Goal: Transaction & Acquisition: Purchase product/service

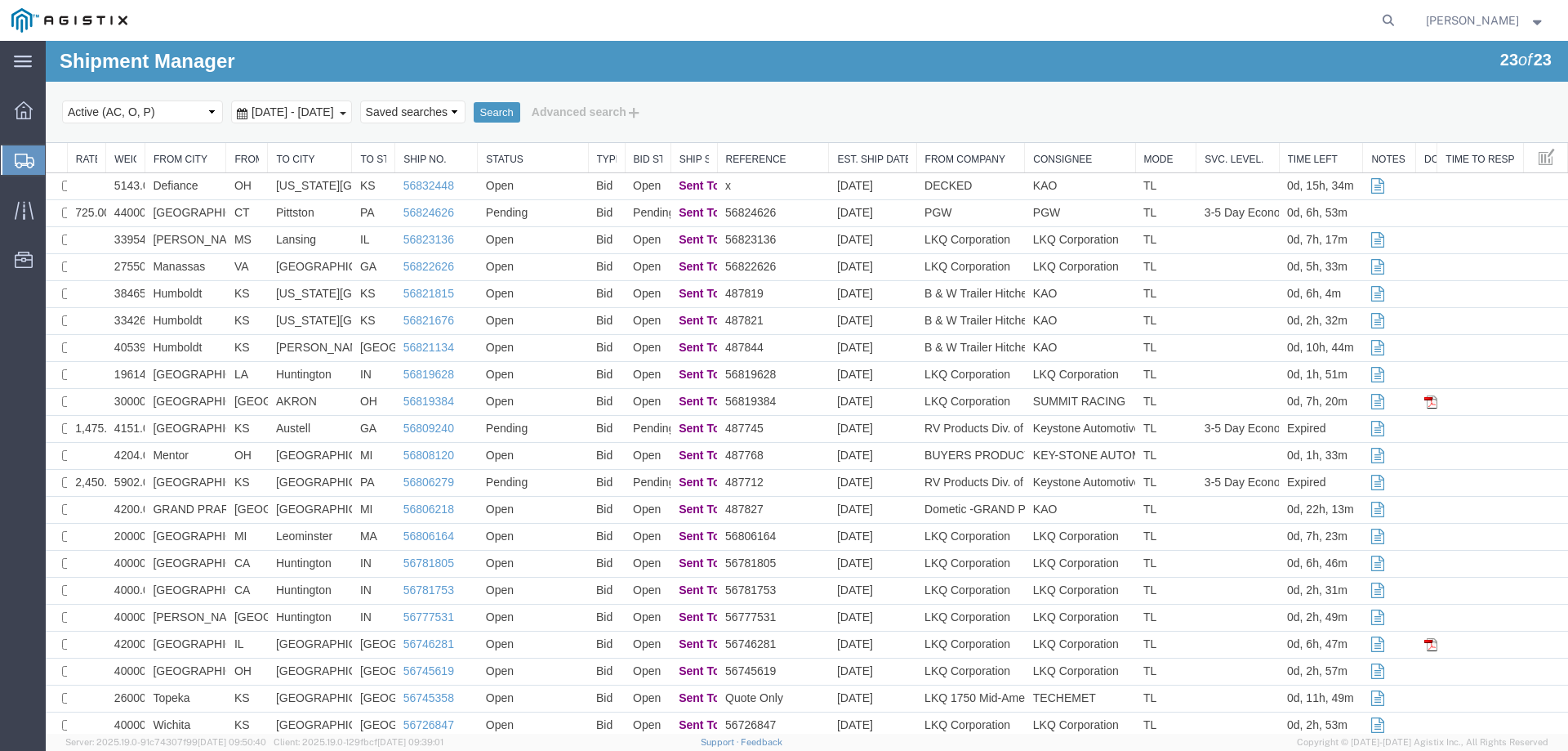
click at [26, 150] on div at bounding box center [23, 160] width 45 height 29
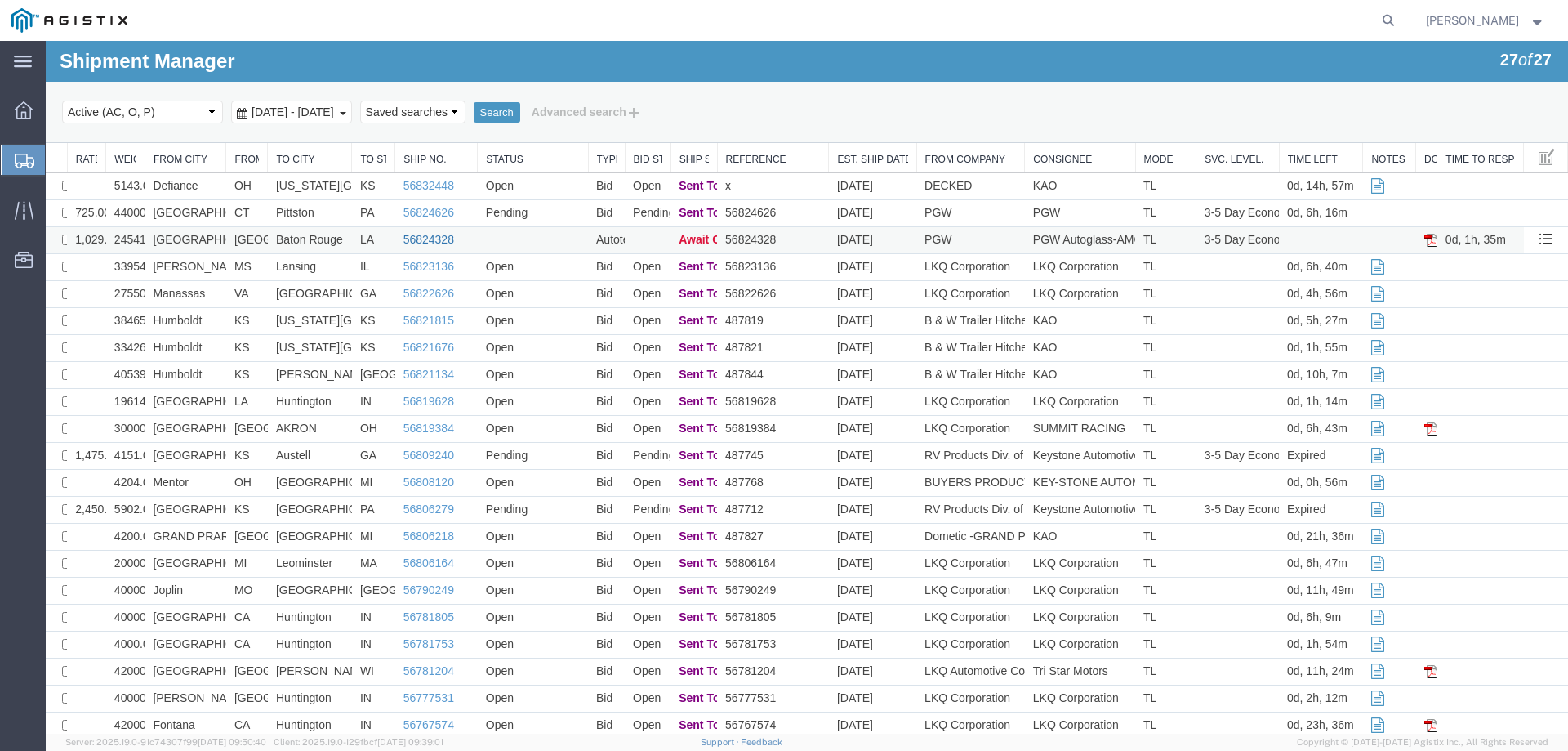
click at [413, 239] on link "56824328" at bounding box center [428, 239] width 51 height 13
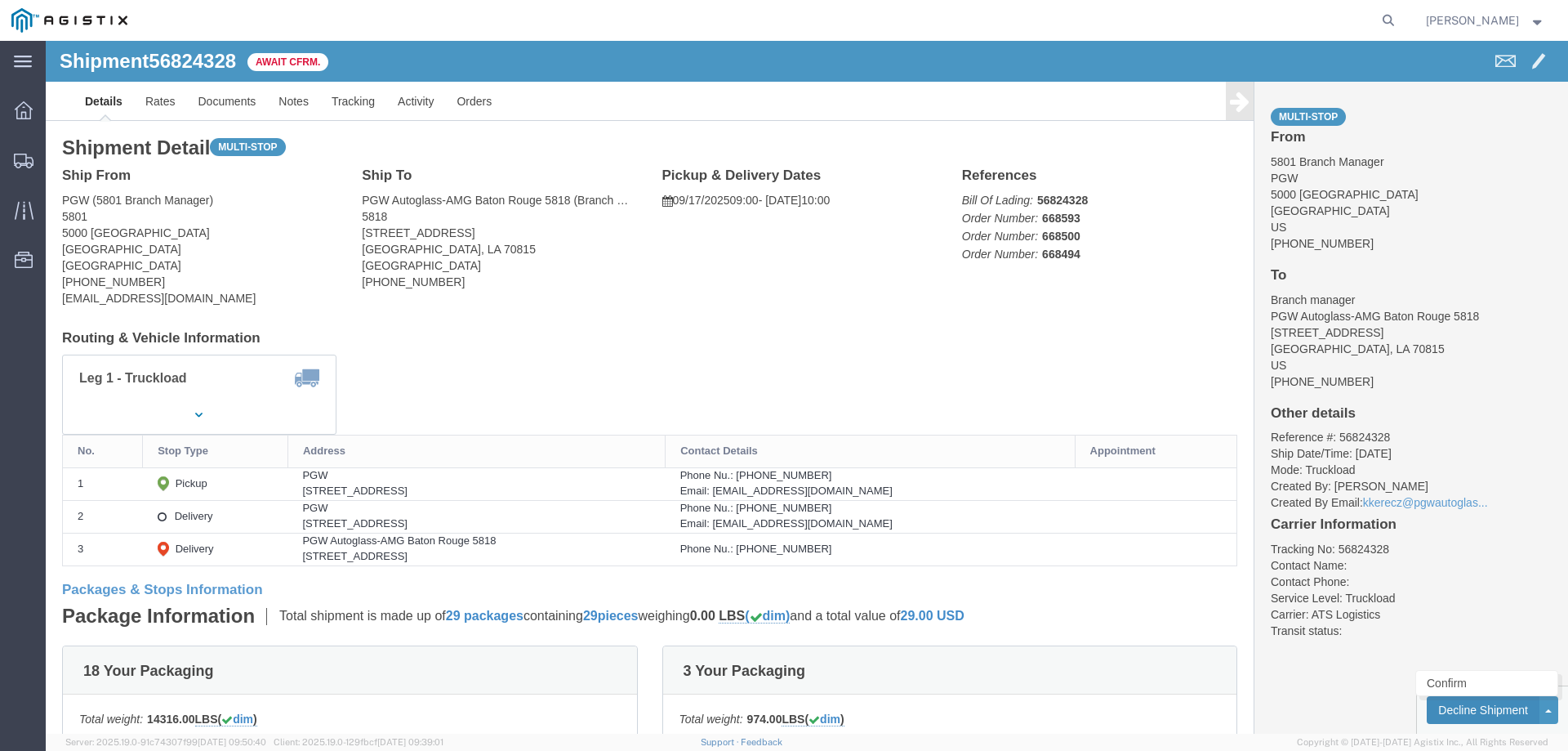
click button "Decline Shipment"
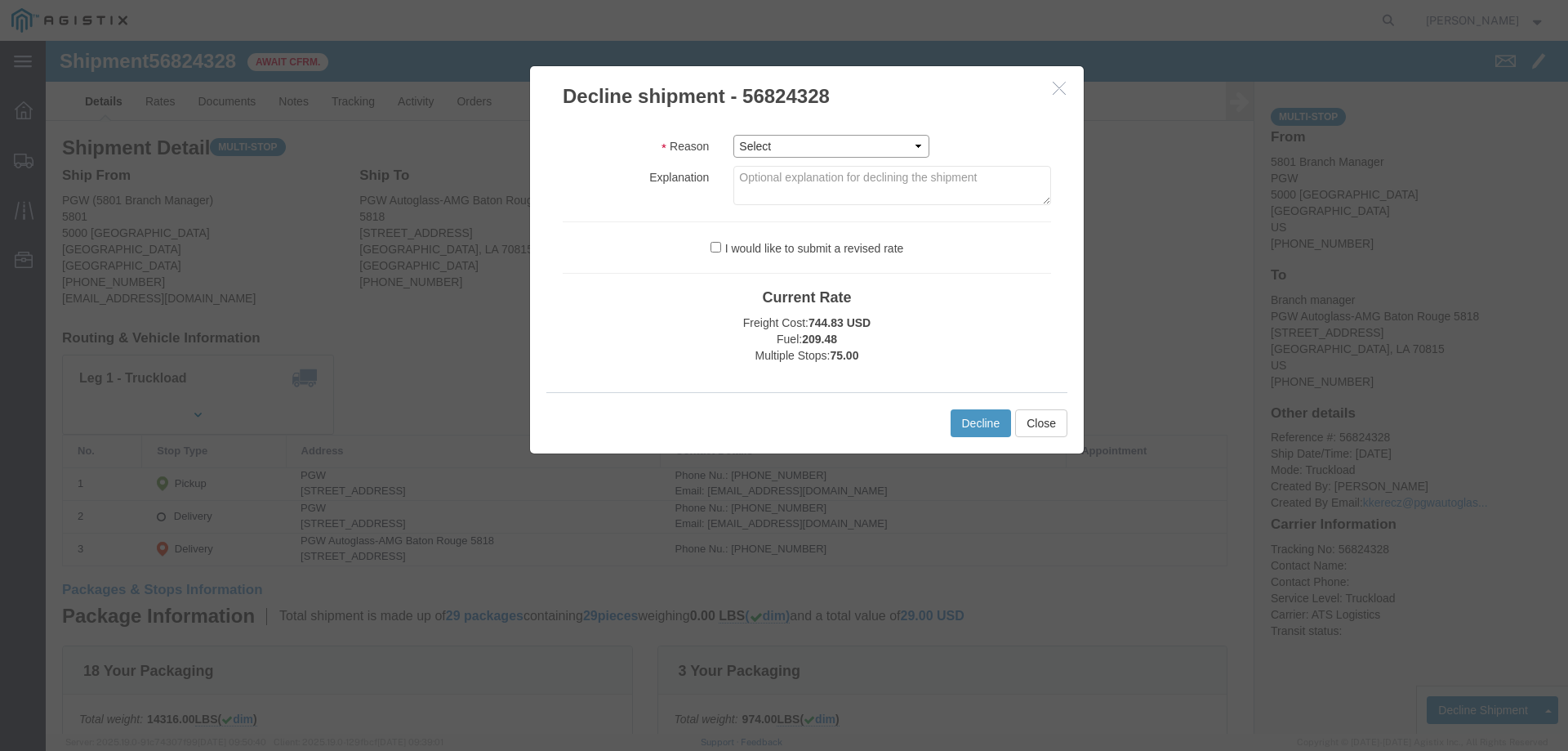
click select "Select Can't haul at contracted rate Can't meet deliver by date / time Can't me…"
select select "Can't haul at contracted rate"
click select "Select Can't haul at contracted rate Can't meet deliver by date / time Can't me…"
click button "Decline"
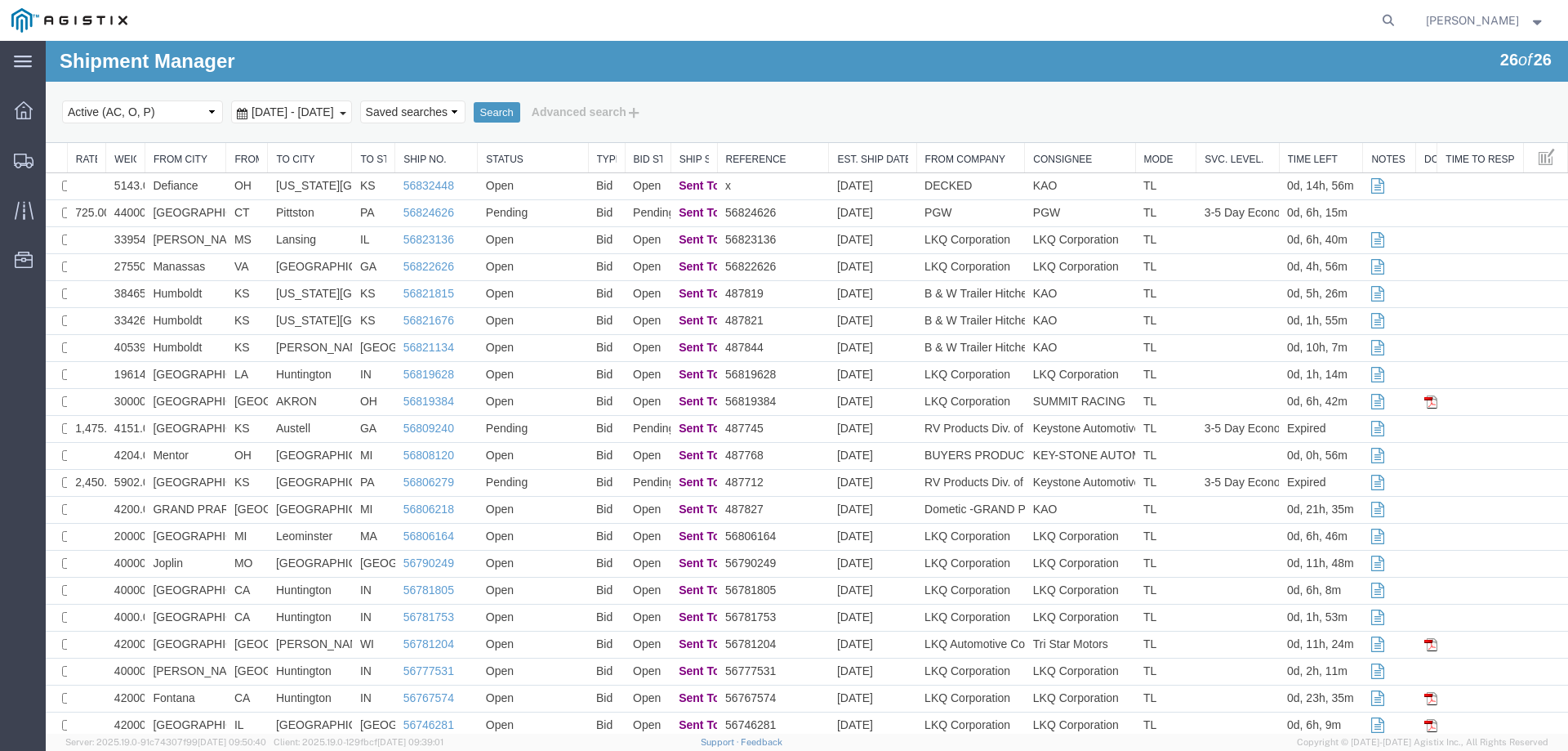
click at [131, 92] on div "Search Select status Active (AC, O, P) All Approved Awaiting Confirmation (AC) …" at bounding box center [806, 112] width 1522 height 61
click at [32, 154] on icon at bounding box center [23, 160] width 20 height 15
click at [26, 160] on icon at bounding box center [24, 160] width 20 height 15
click at [10, 150] on div at bounding box center [23, 160] width 45 height 29
click at [18, 292] on ul "Dashboard Shipments Traffic Resources Address Book Saved Searches" at bounding box center [22, 193] width 45 height 199
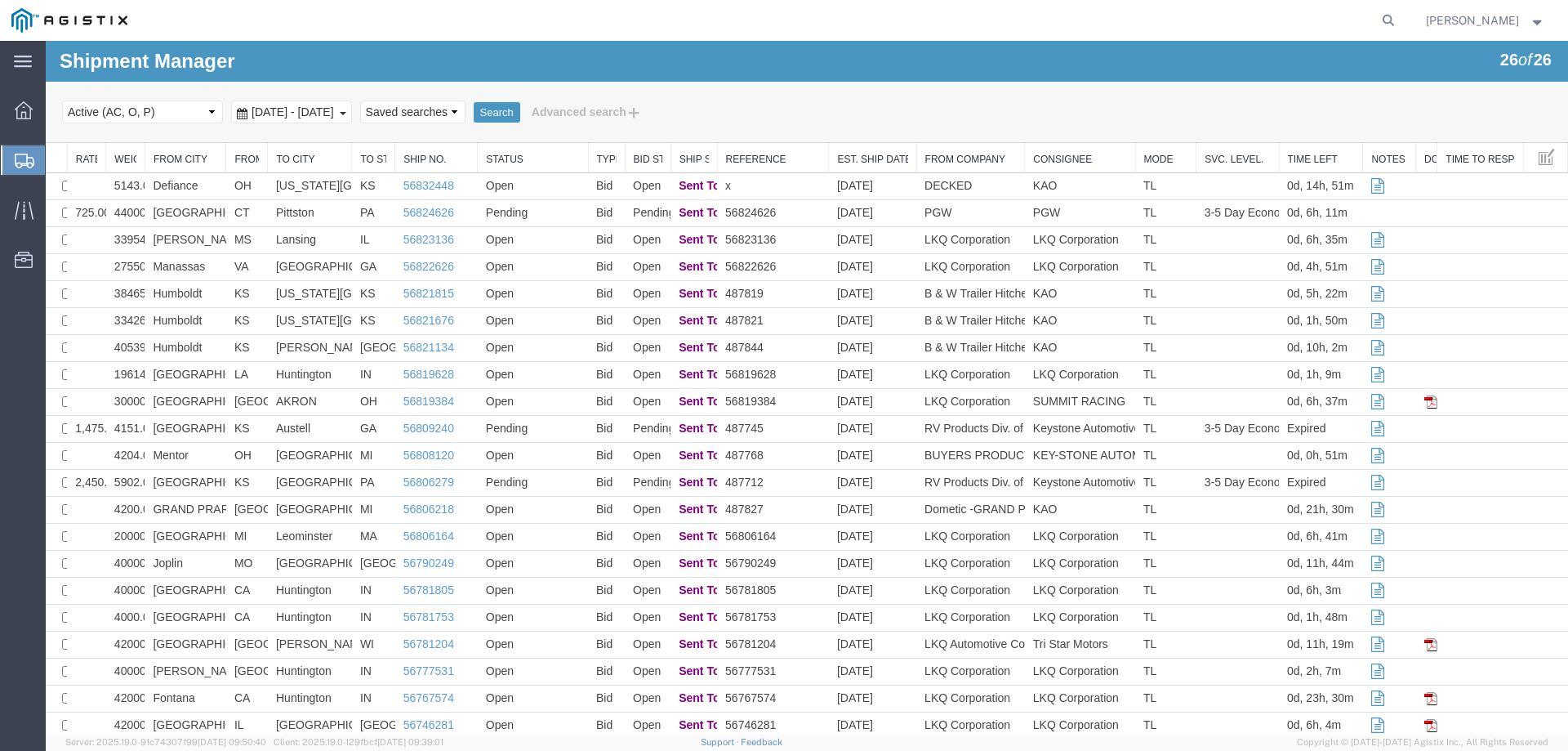
click at [15, 160] on icon at bounding box center [24, 160] width 20 height 15
click at [215, 190] on td "Defiance" at bounding box center [184, 186] width 81 height 27
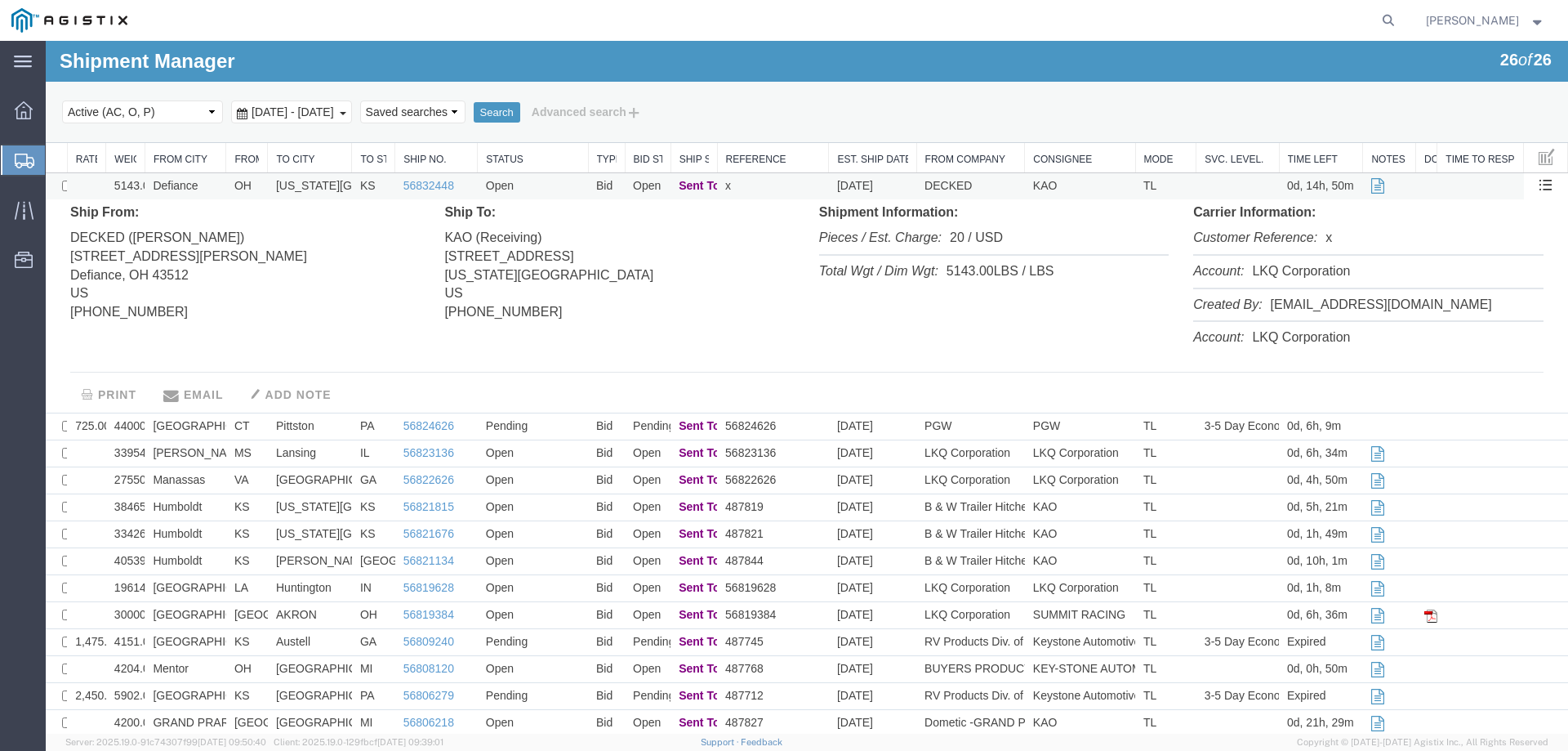
click at [215, 190] on td "Defiance" at bounding box center [184, 186] width 81 height 27
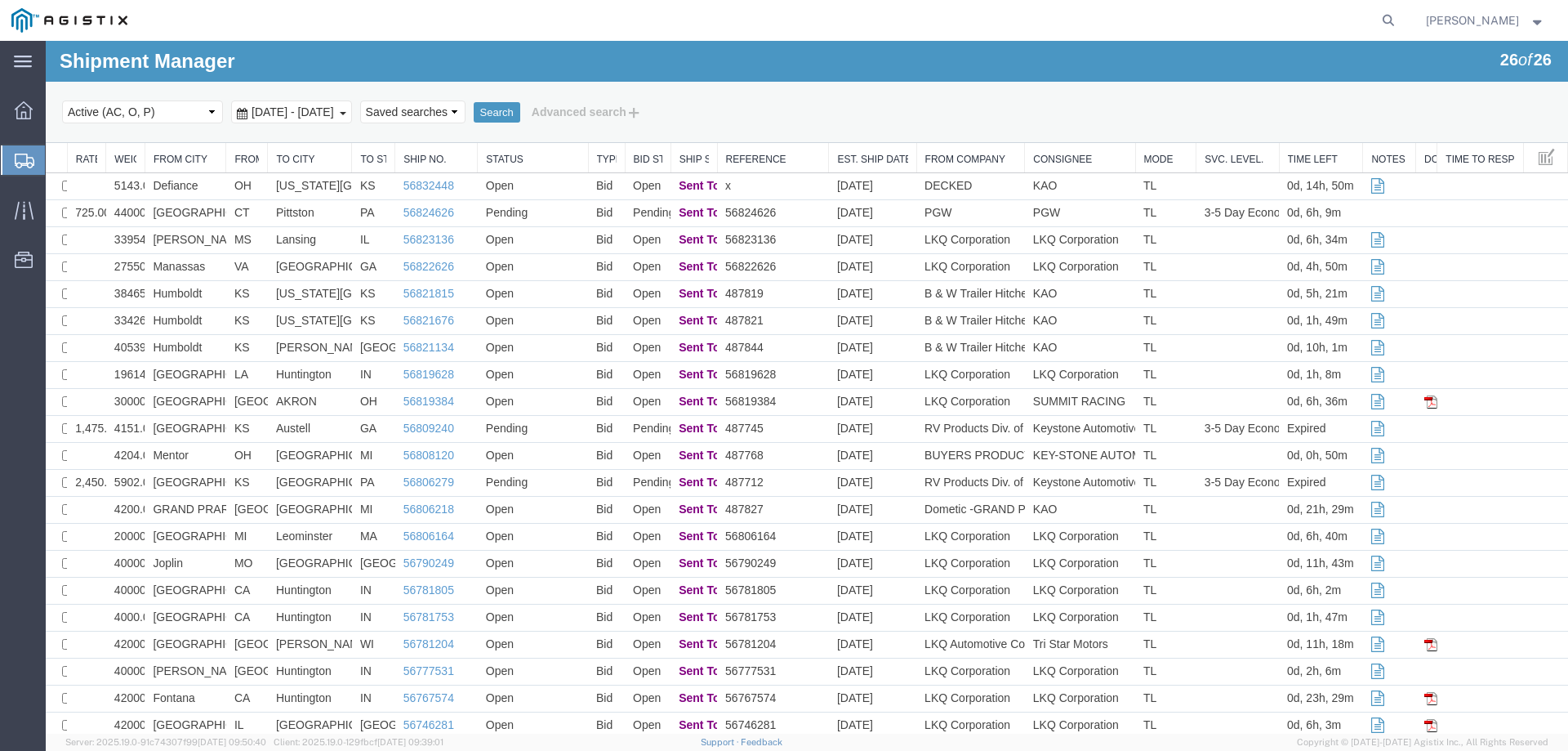
click at [25, 163] on icon at bounding box center [24, 160] width 20 height 15
click at [15, 167] on icon at bounding box center [24, 160] width 20 height 15
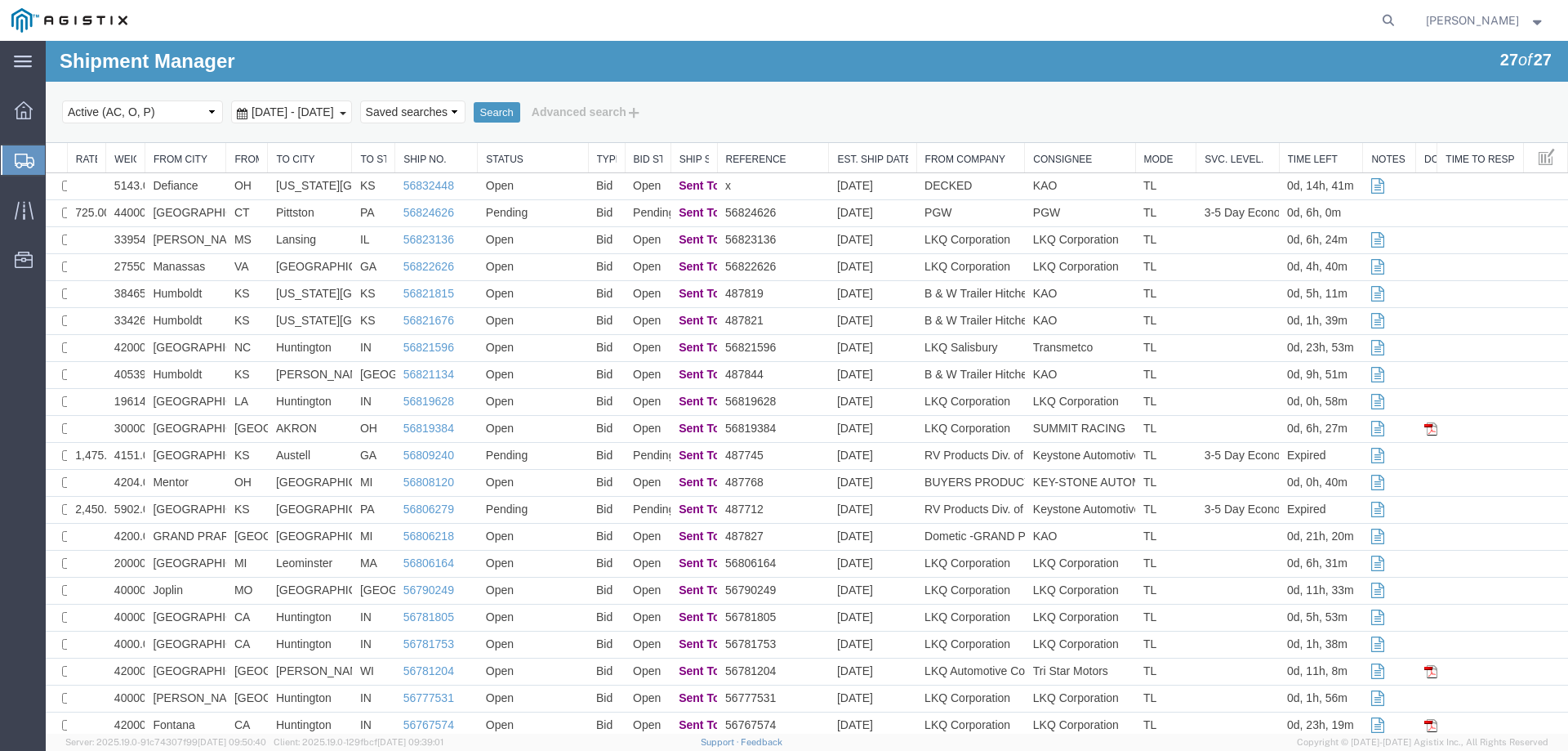
click at [18, 165] on icon at bounding box center [24, 160] width 20 height 15
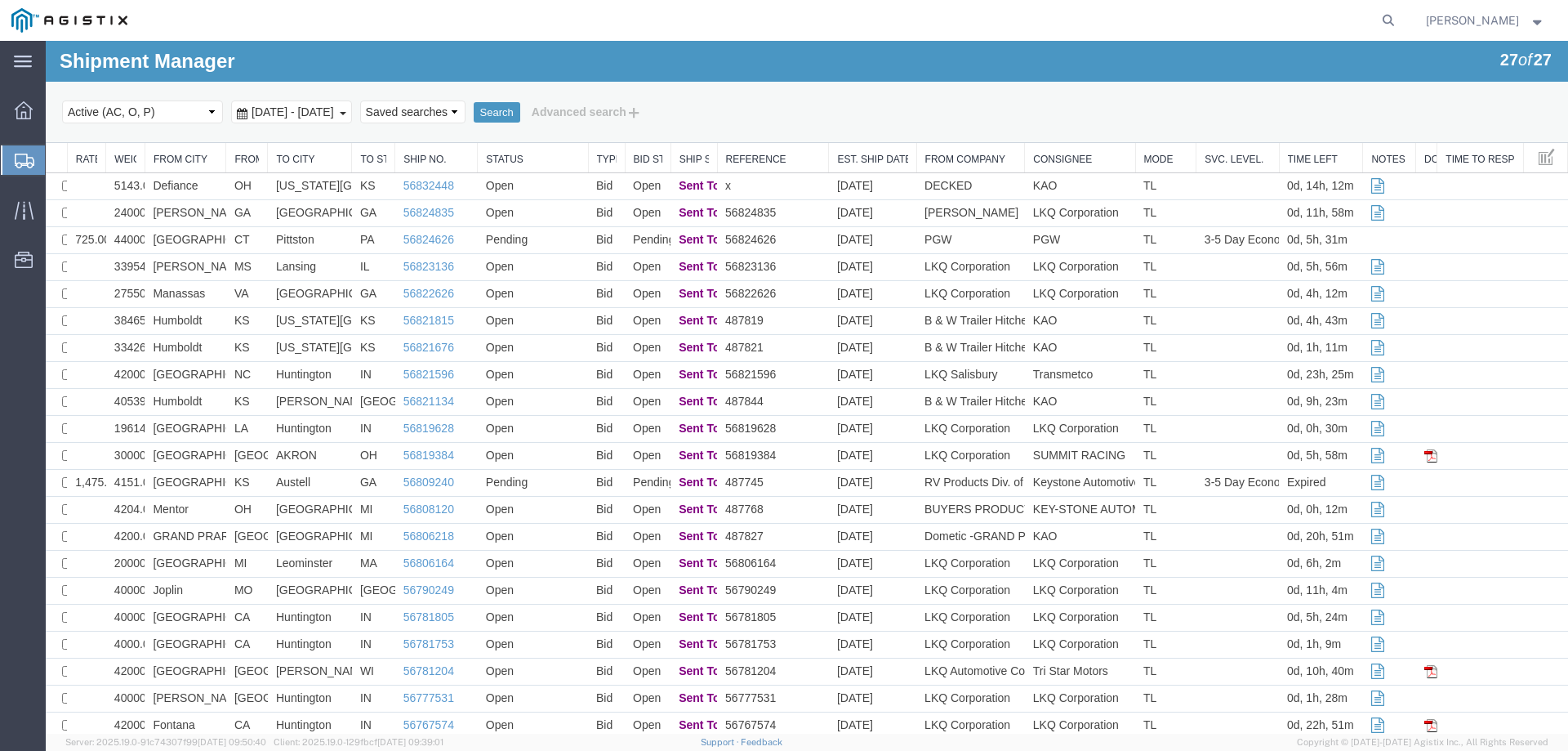
click at [467, 26] on div at bounding box center [770, 21] width 1263 height 41
click at [22, 160] on icon at bounding box center [24, 160] width 20 height 15
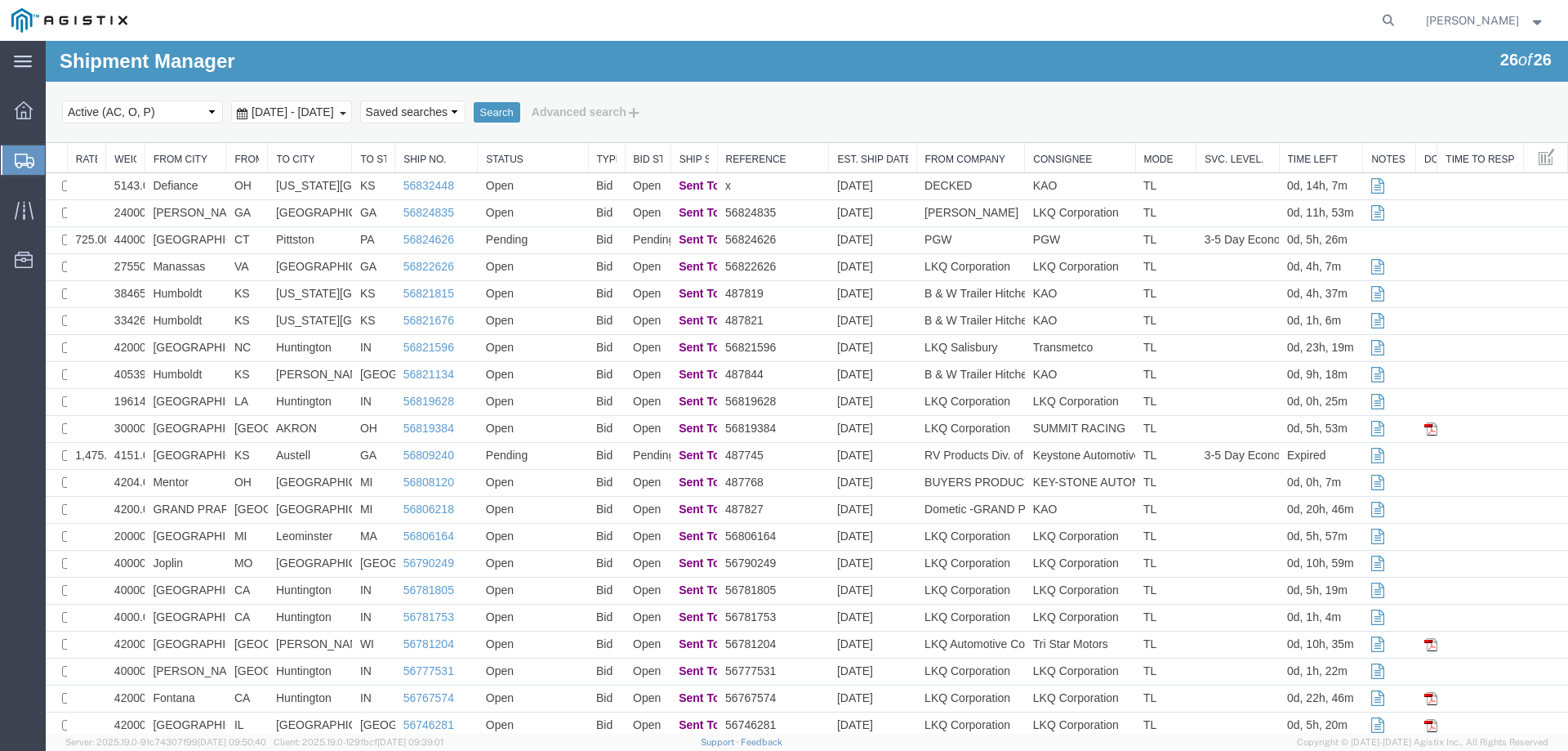
click at [23, 162] on icon at bounding box center [24, 160] width 20 height 15
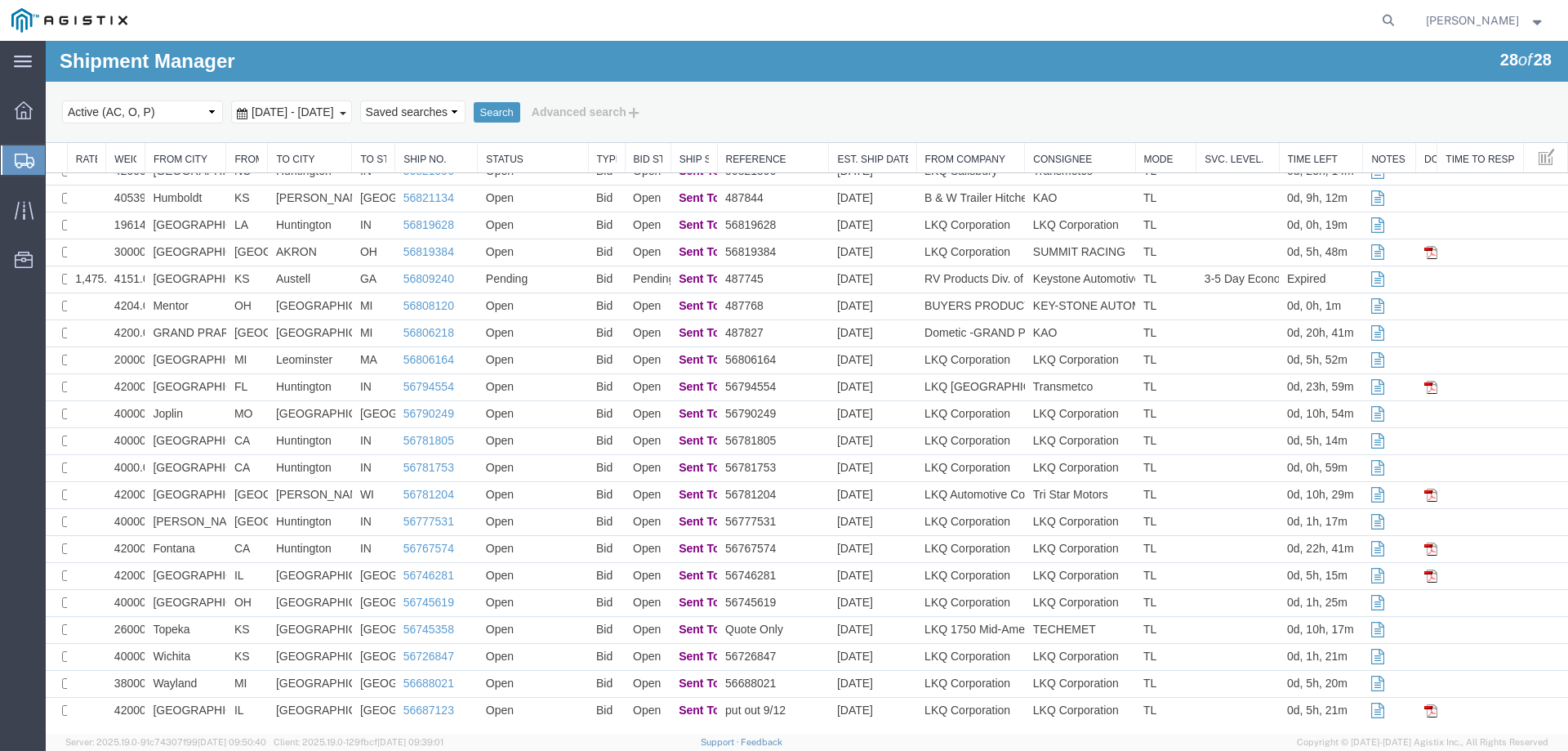
scroll to position [211, 0]
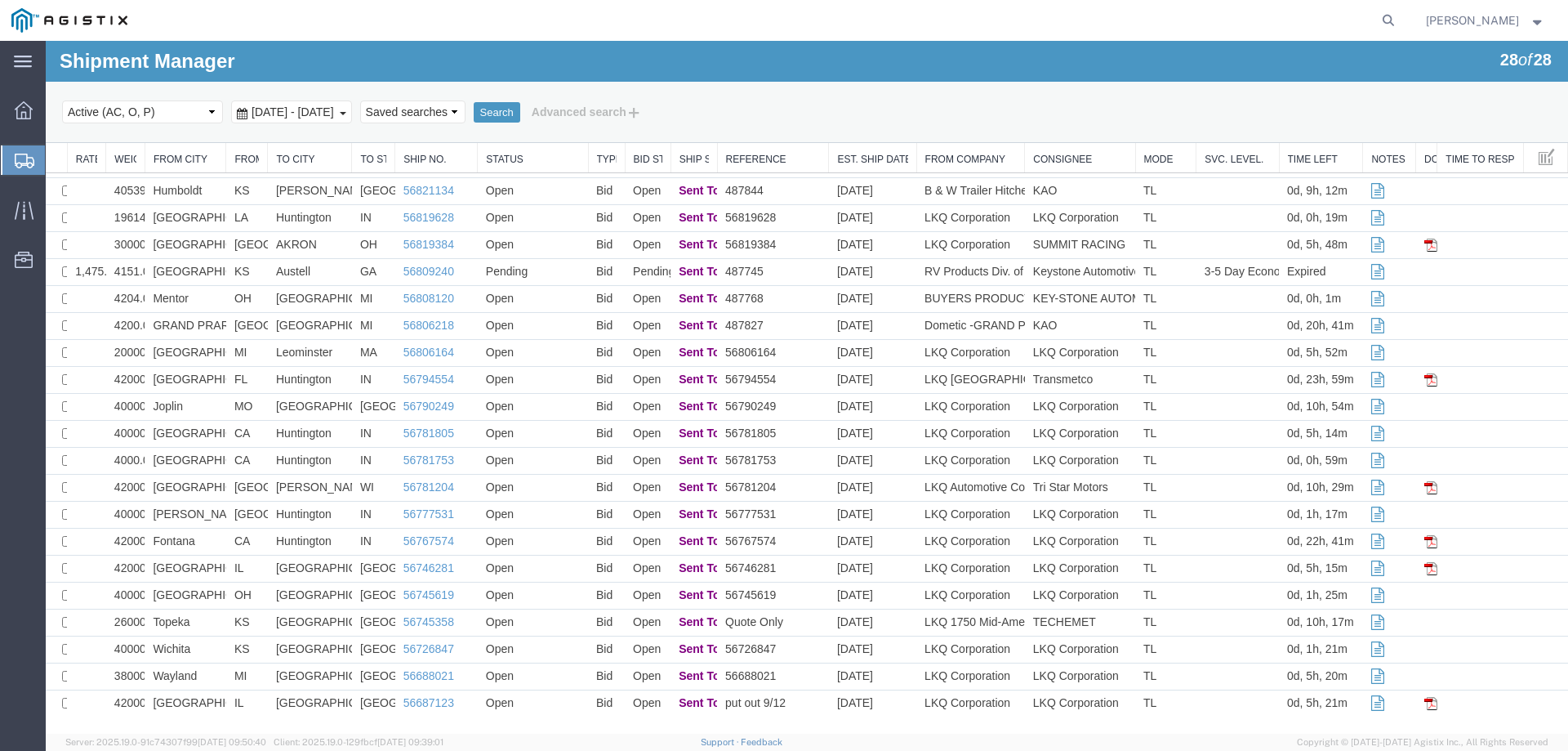
click at [17, 162] on icon at bounding box center [24, 160] width 20 height 15
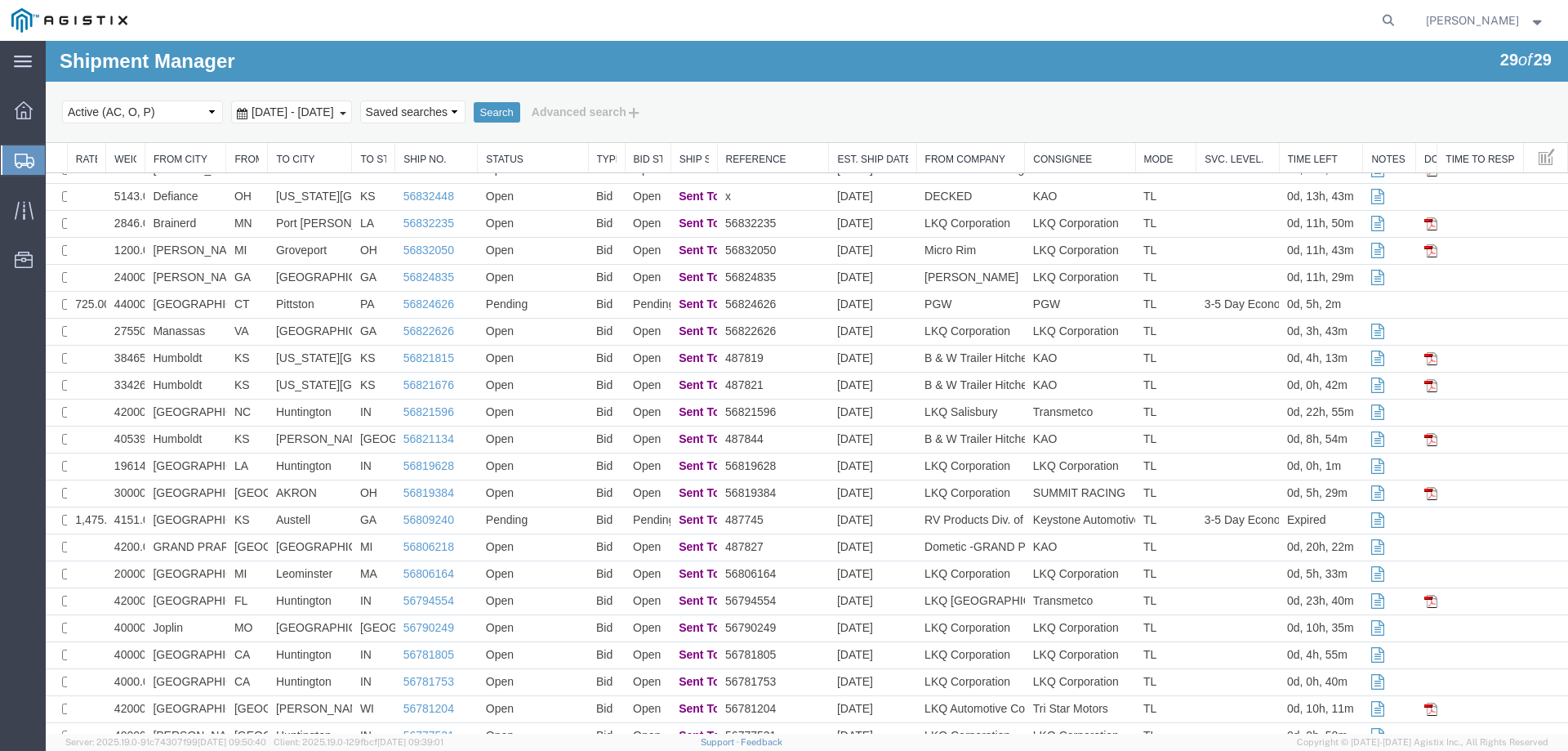
scroll to position [0, 0]
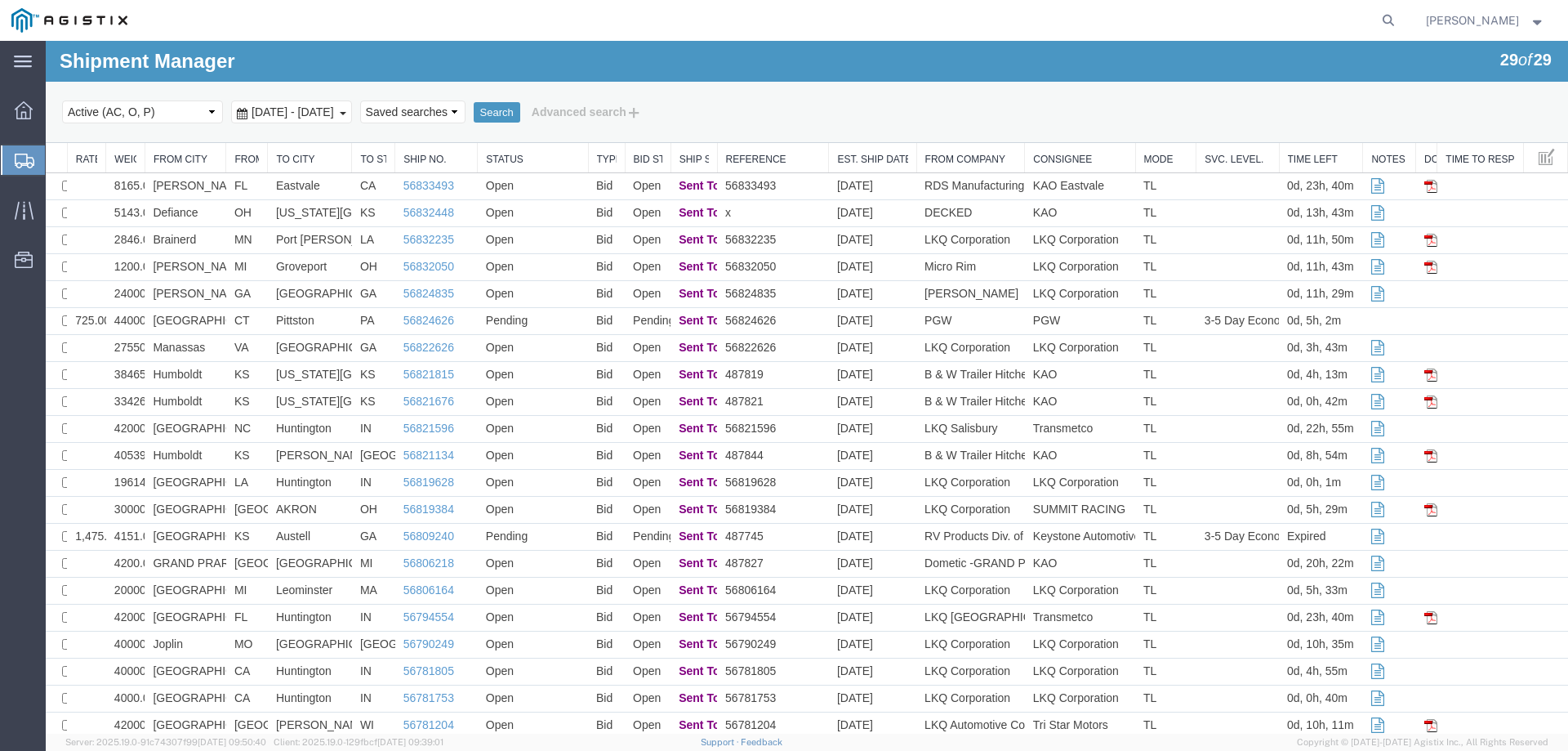
click at [12, 167] on div at bounding box center [23, 160] width 45 height 29
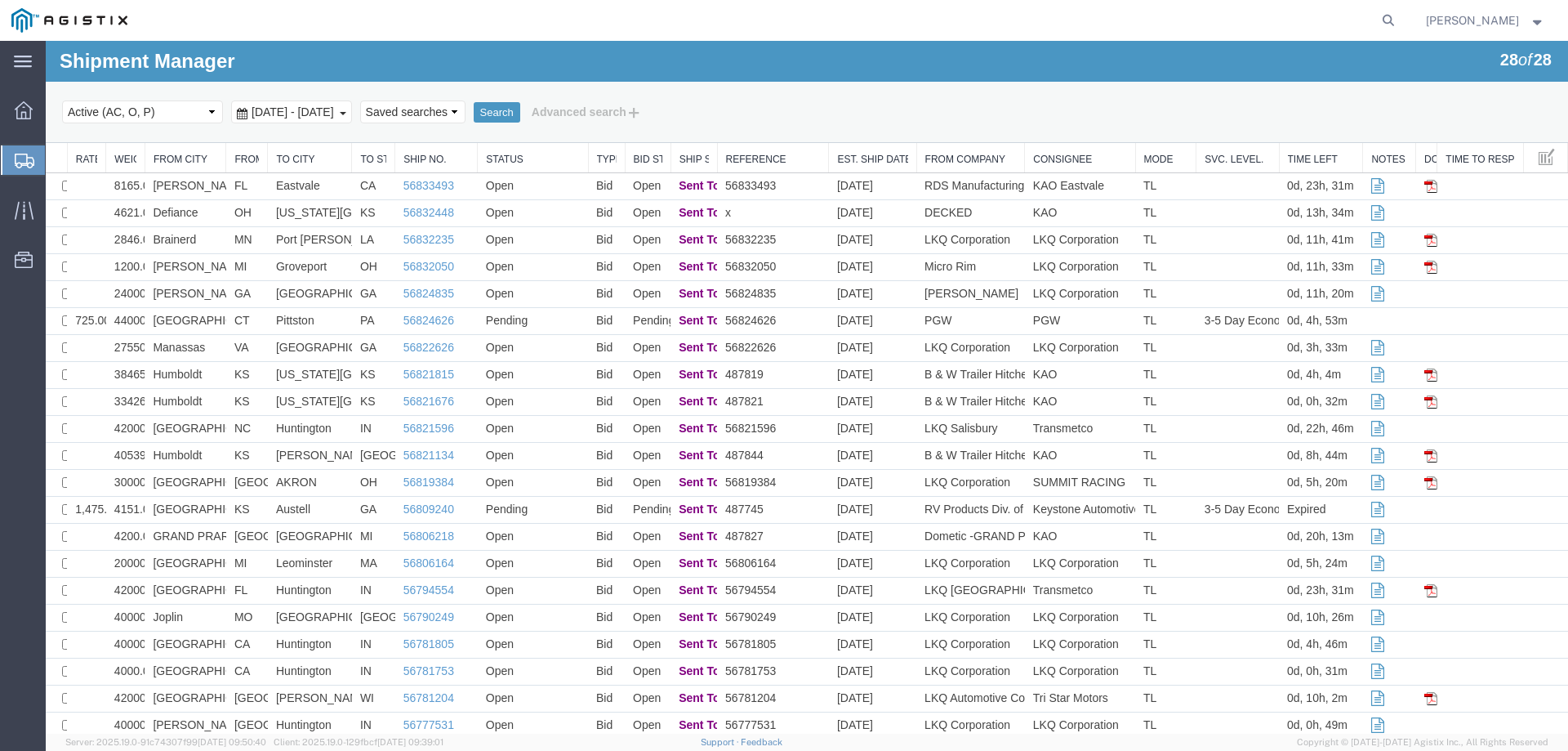
click at [25, 152] on svg-icon at bounding box center [24, 160] width 20 height 16
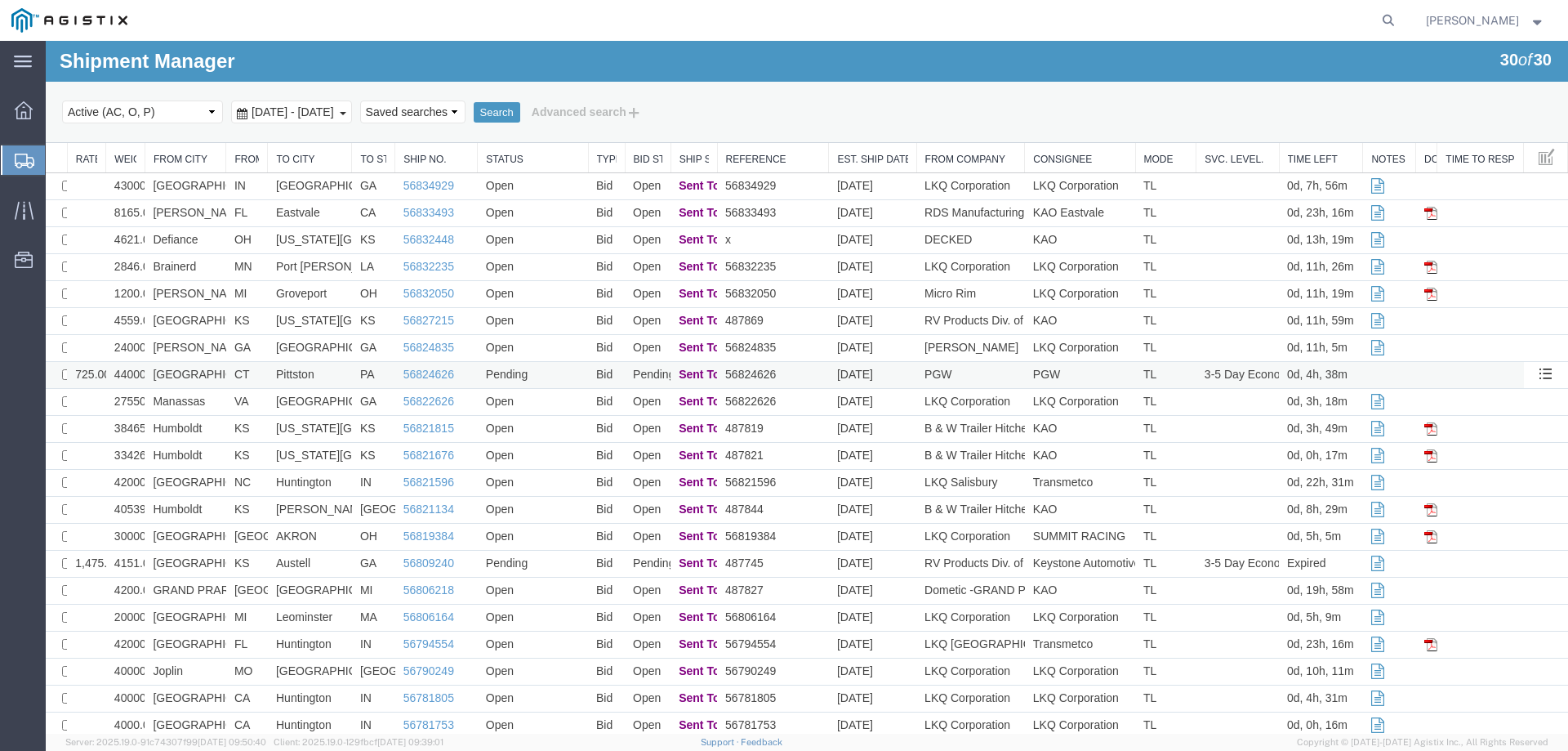
click at [1458, 372] on td at bounding box center [1480, 375] width 87 height 27
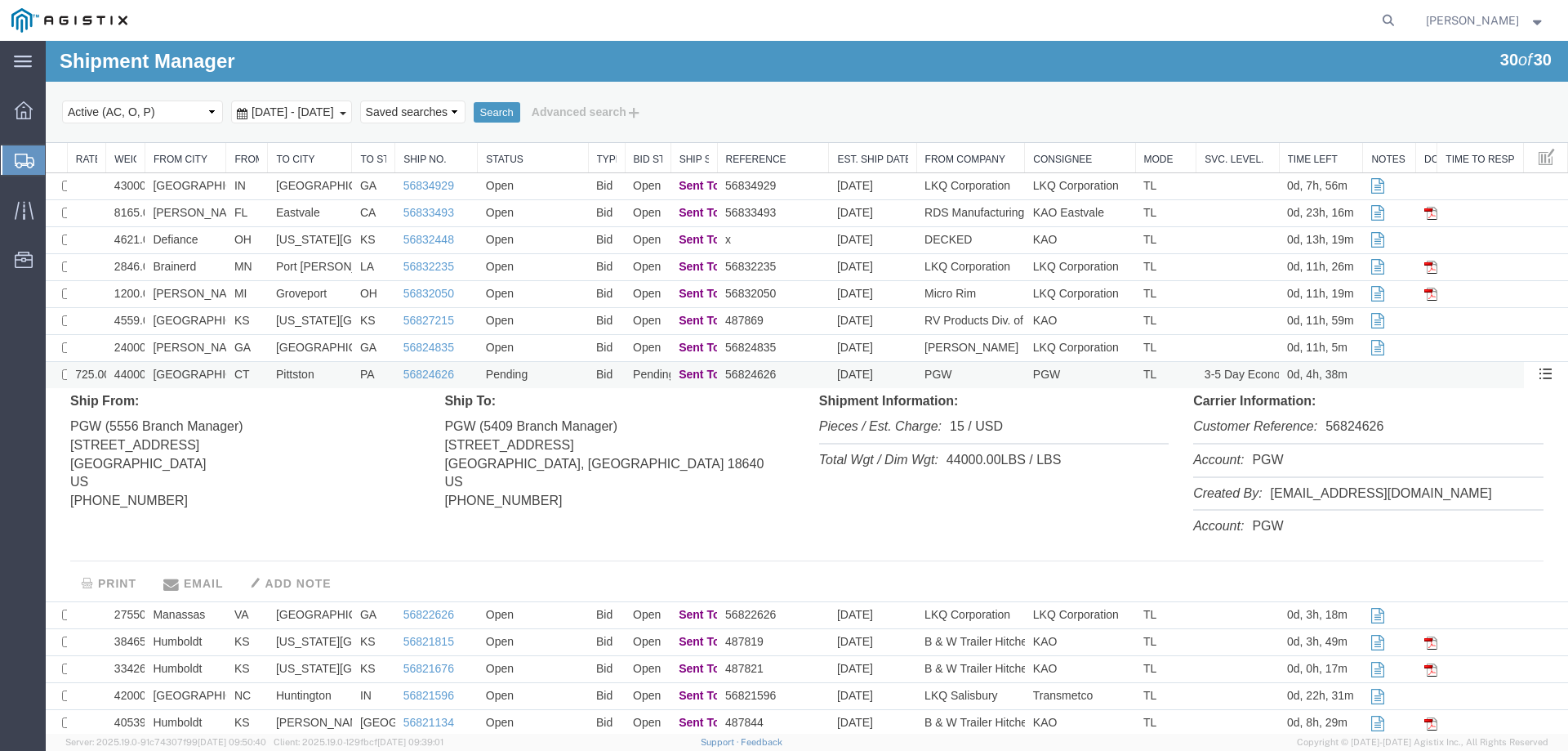
click at [801, 374] on td "56824626" at bounding box center [773, 375] width 112 height 27
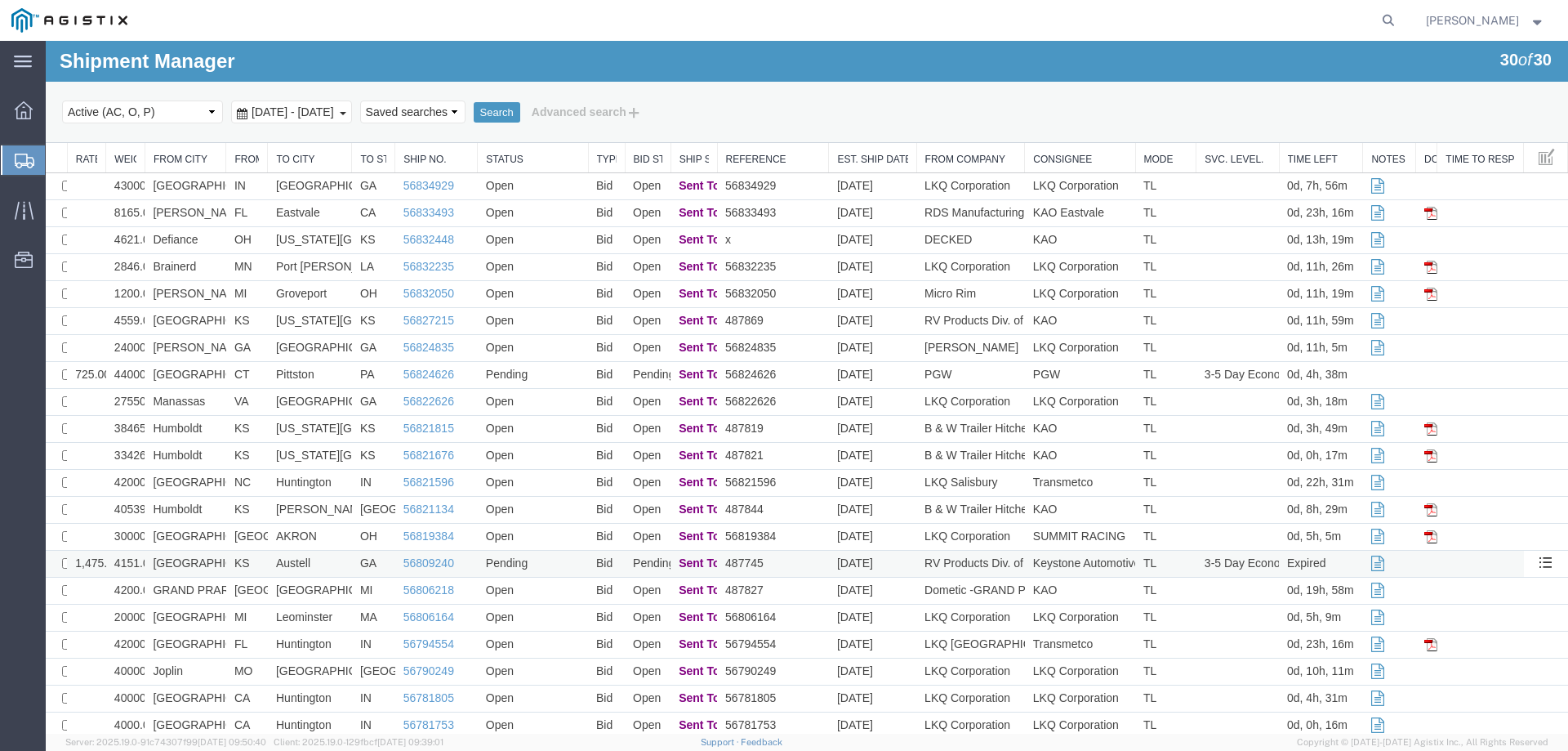
click at [215, 564] on td "[GEOGRAPHIC_DATA]" at bounding box center [184, 564] width 81 height 27
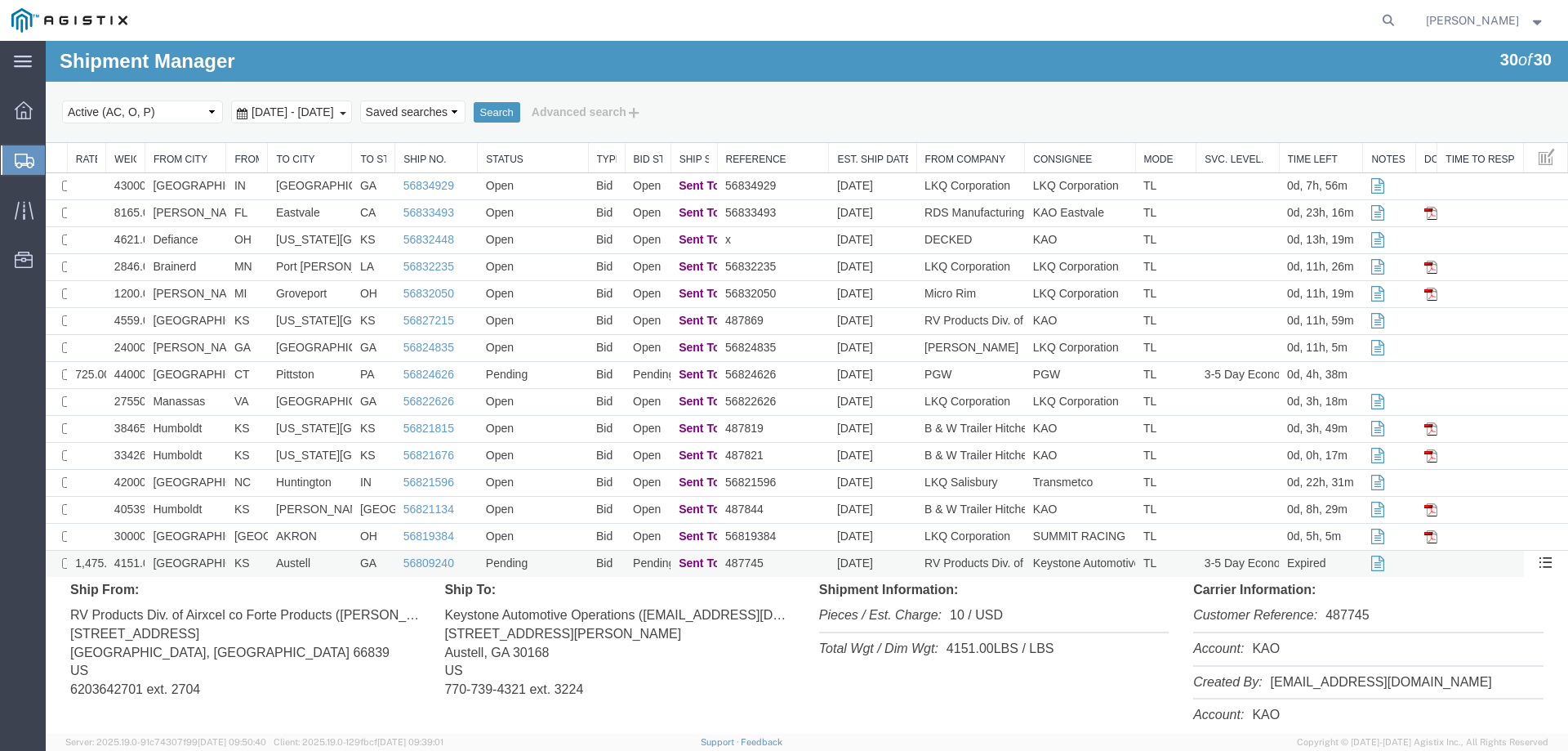
click at [215, 564] on td "[GEOGRAPHIC_DATA]" at bounding box center [184, 564] width 81 height 27
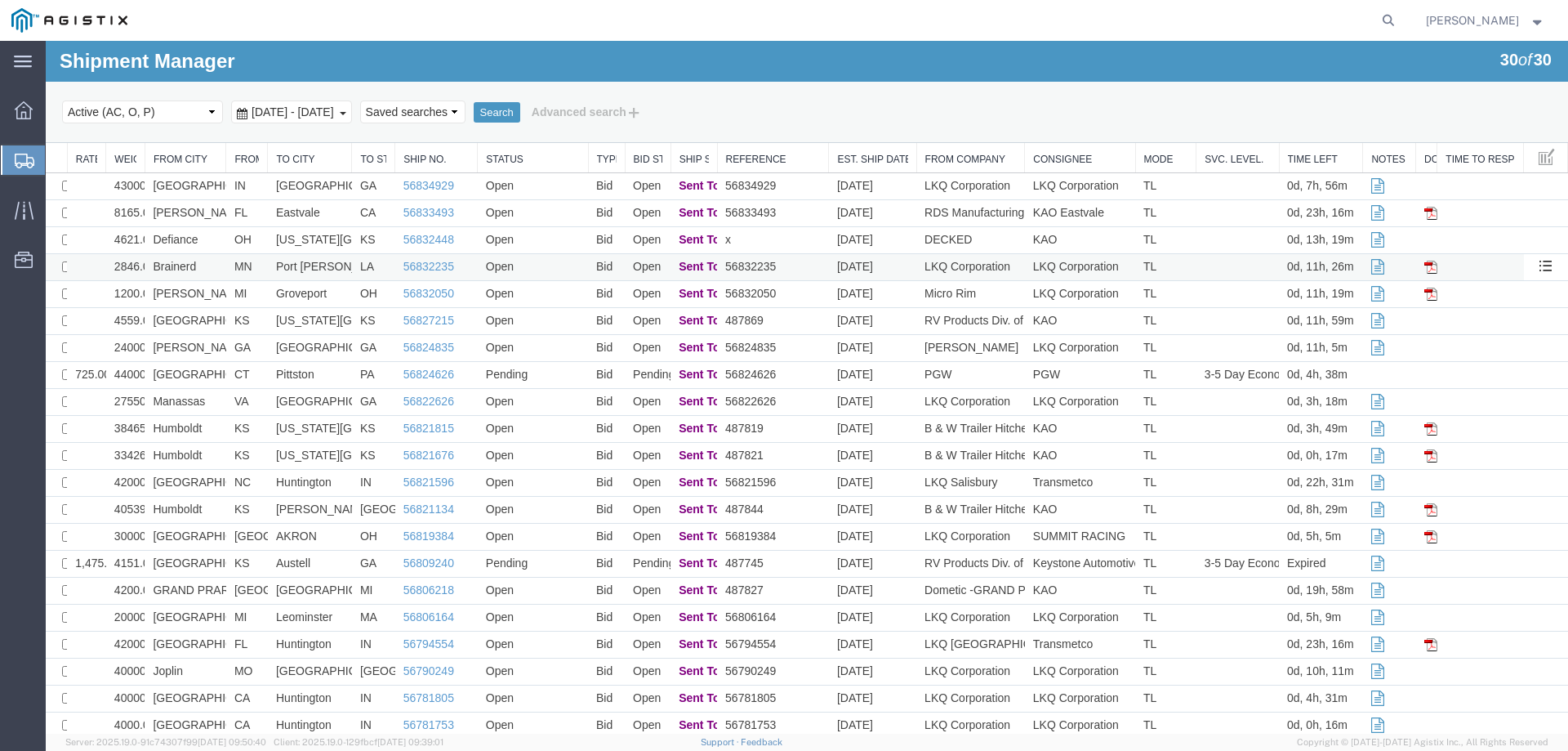
click at [195, 263] on td "Brainerd" at bounding box center [184, 267] width 81 height 27
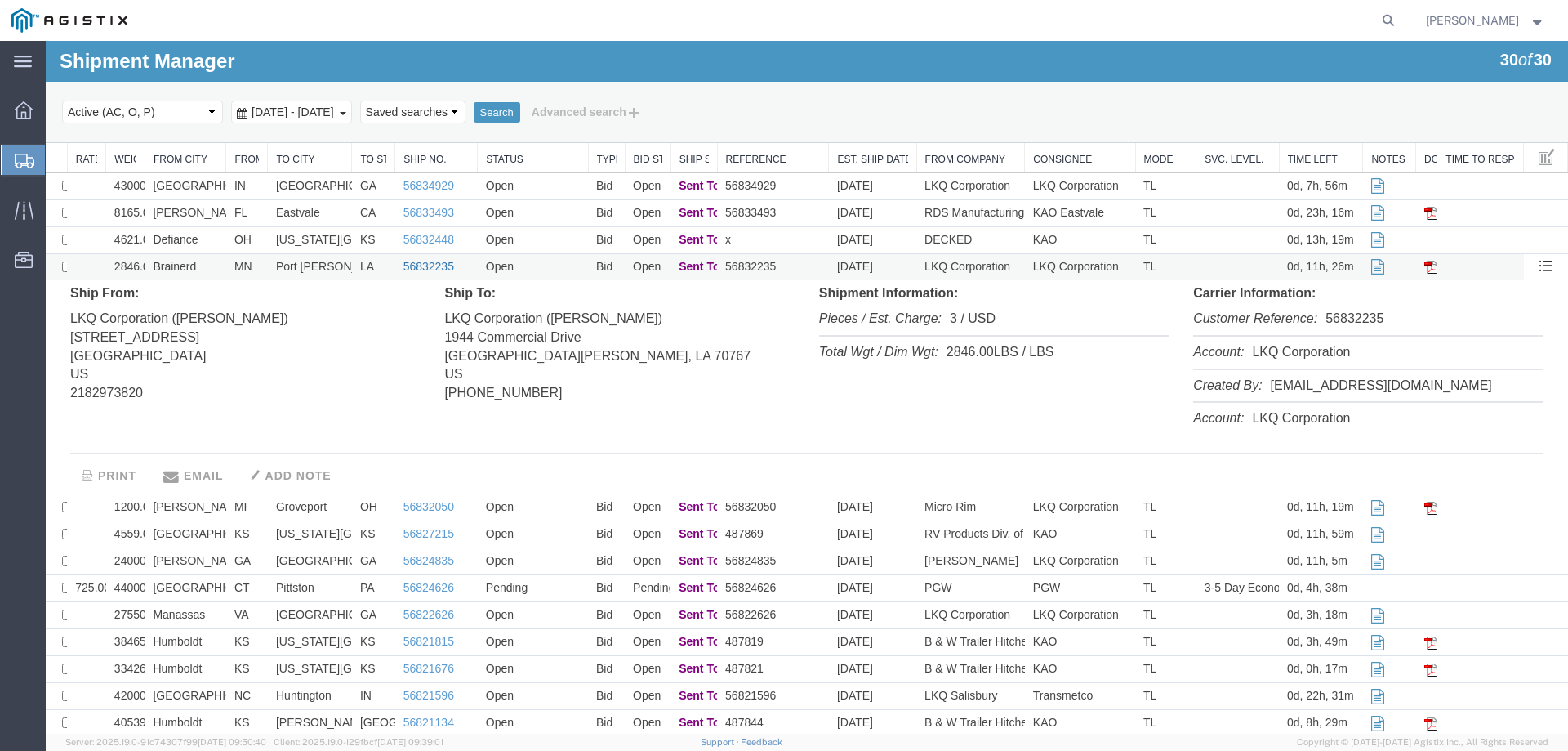
click at [425, 266] on link "56832235" at bounding box center [428, 266] width 51 height 13
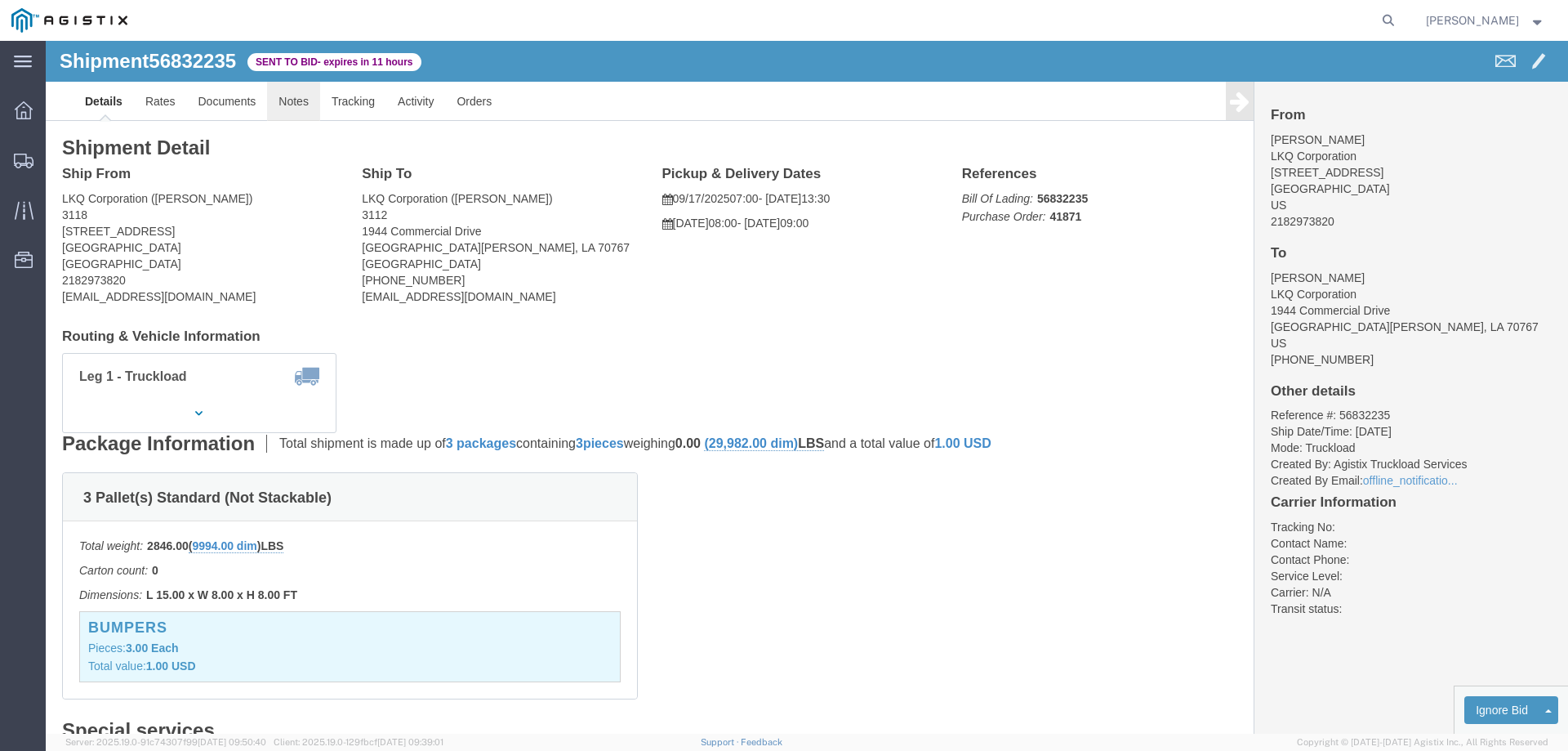
click link "Notes"
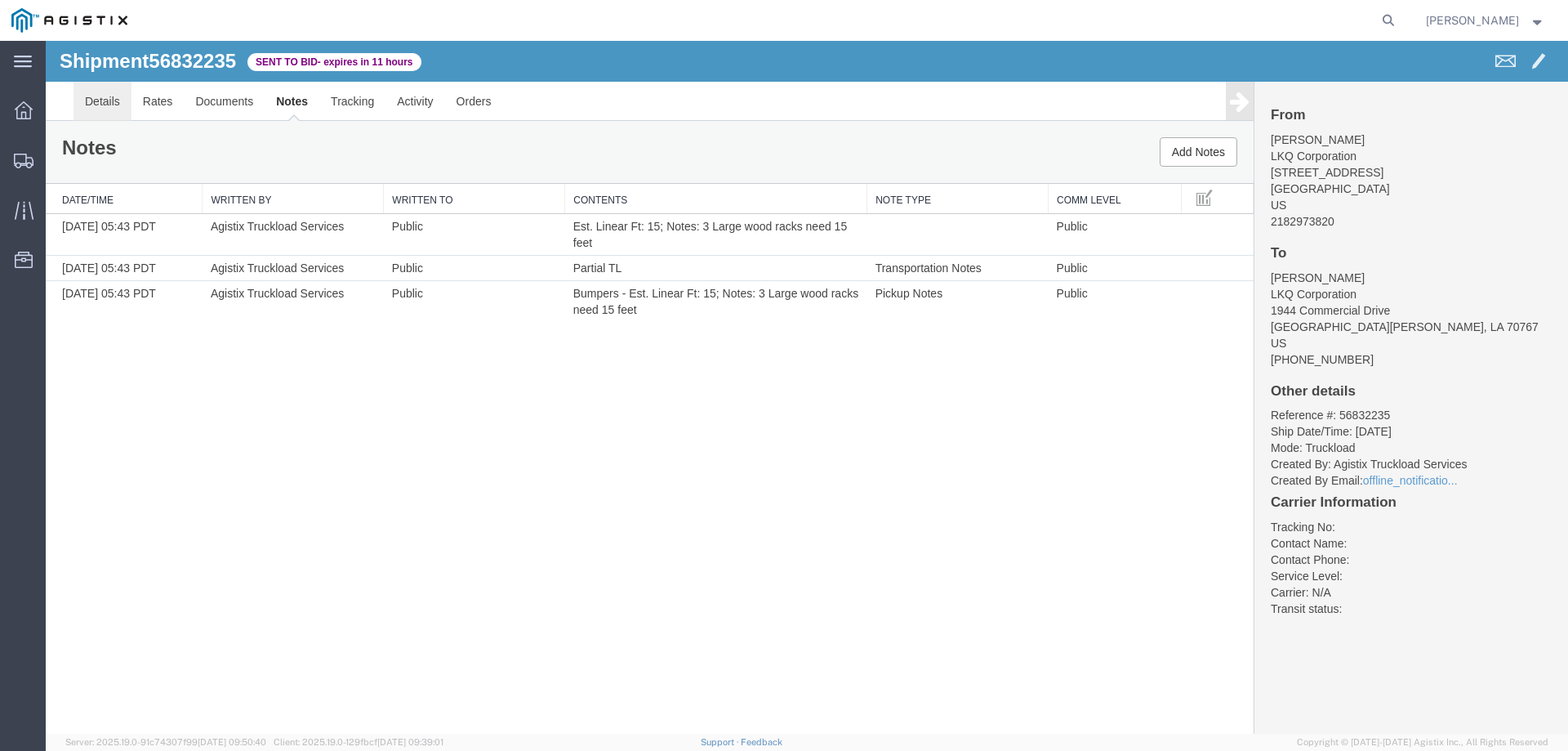
click at [108, 102] on link "Details" at bounding box center [103, 101] width 58 height 39
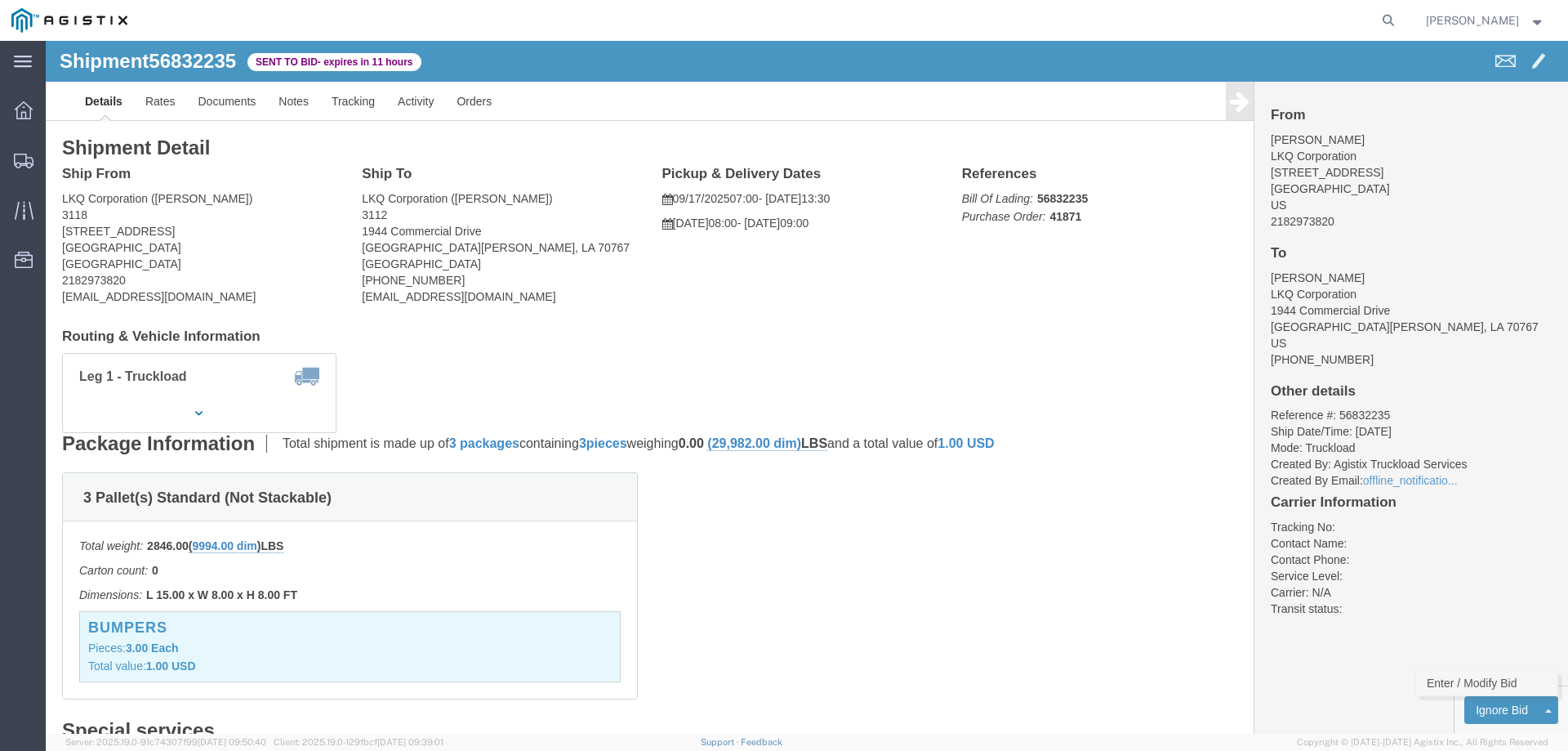
click link "Enter / Modify Bid"
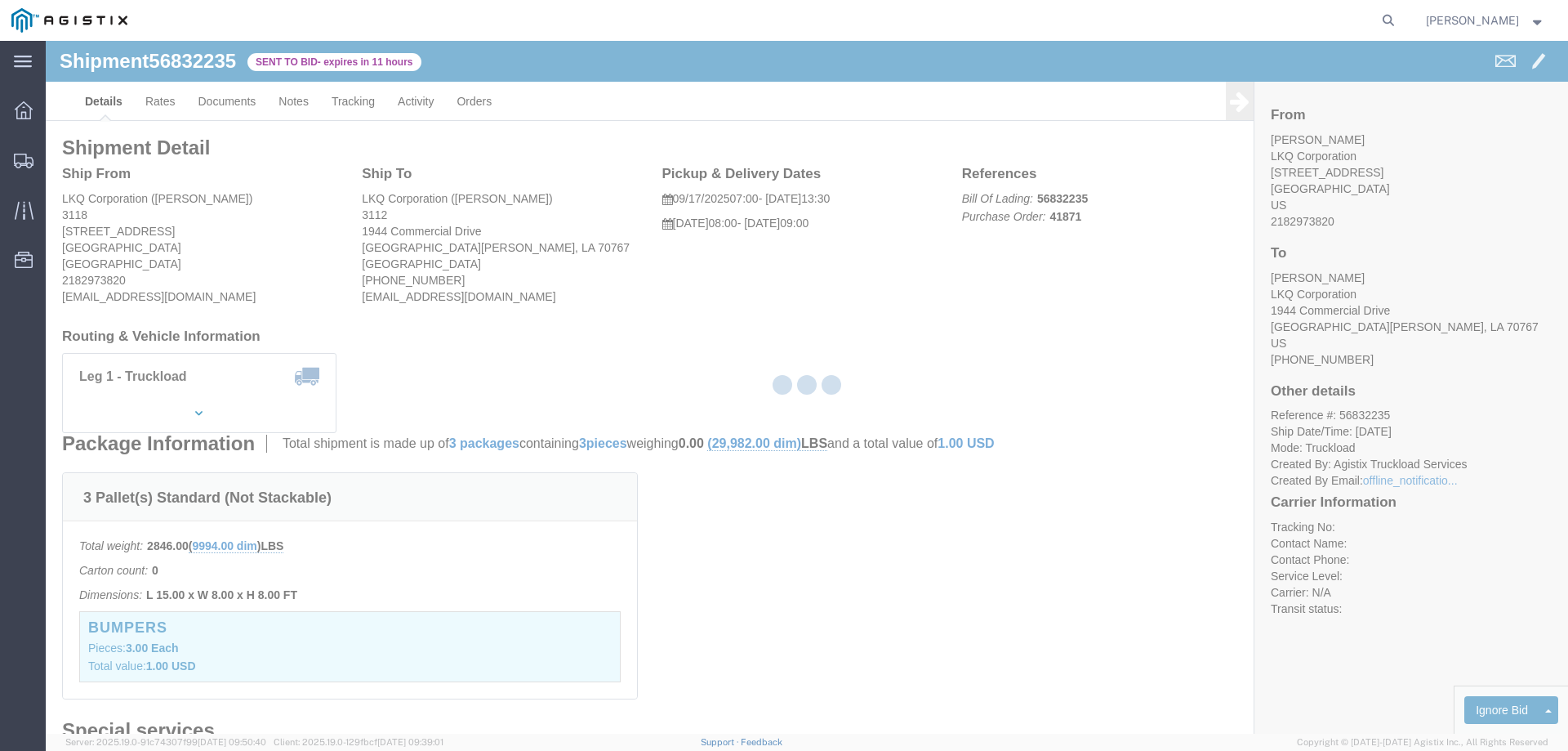
select select "146"
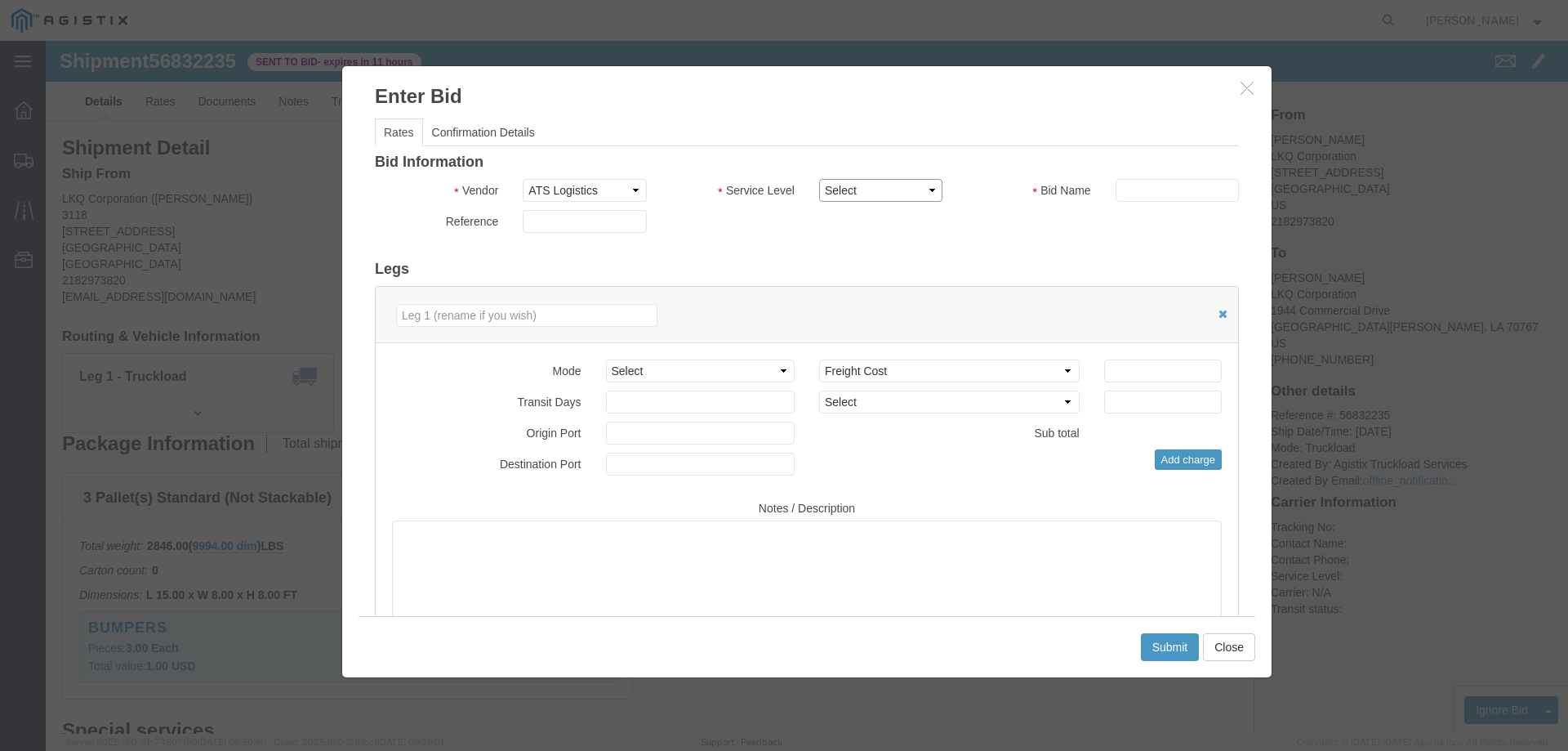
click select "Select CONESTOGA DFRM/STEP Economy TL Flatbed Intermodal LTL Standard Next Day …"
select select "25032"
click select "Select CONESTOGA DFRM/STEP Economy TL Flatbed Intermodal LTL Standard Next Day …"
click input "text"
type input "ats"
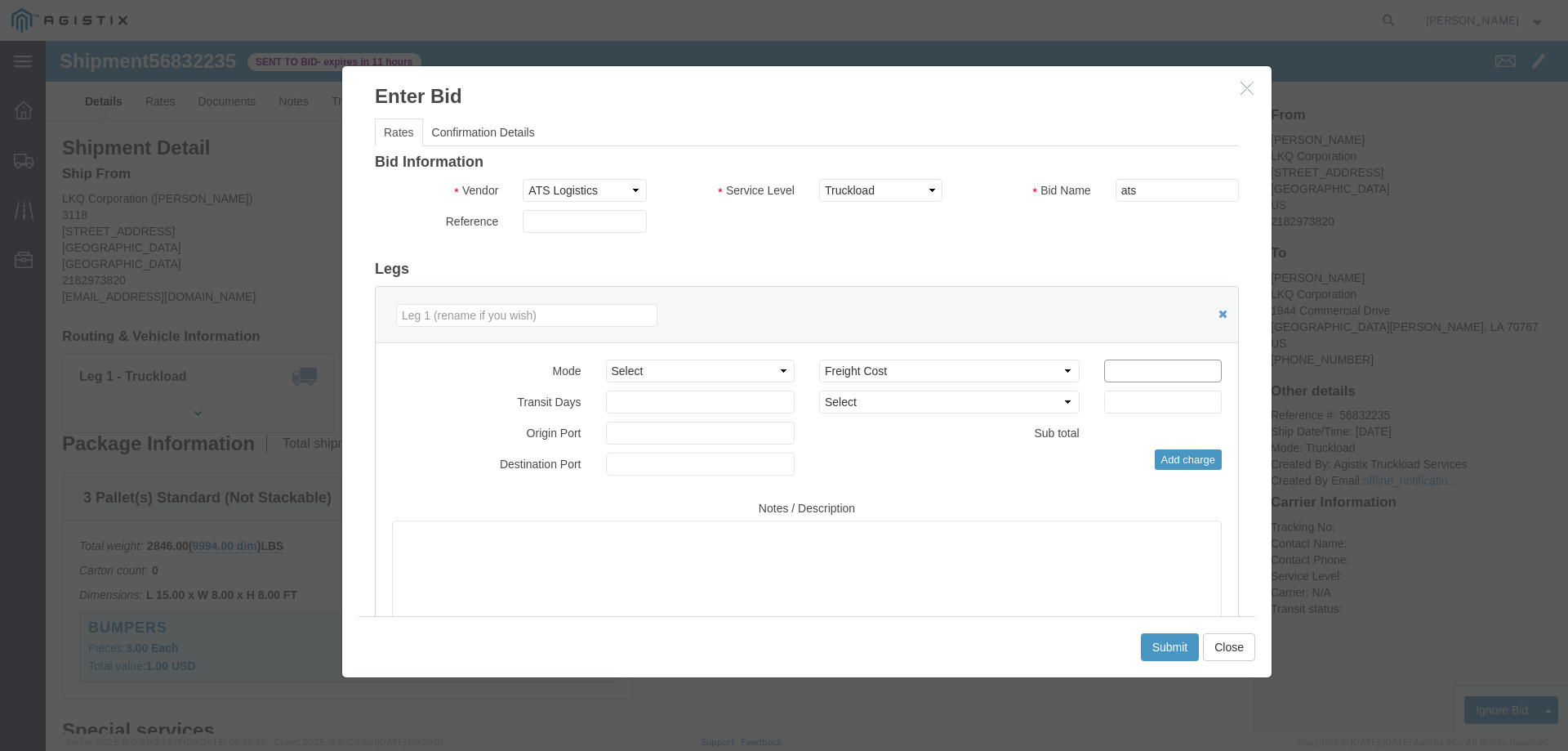
click input "number"
drag, startPoint x: 1085, startPoint y: 330, endPoint x: 1015, endPoint y: 333, distance: 70.1
click div "Select 2 Day Service 3 Axle Winch Truck 3 to 5 Day Service 96L Domestic Flat Ra…"
type input "1600"
click button "Submit"
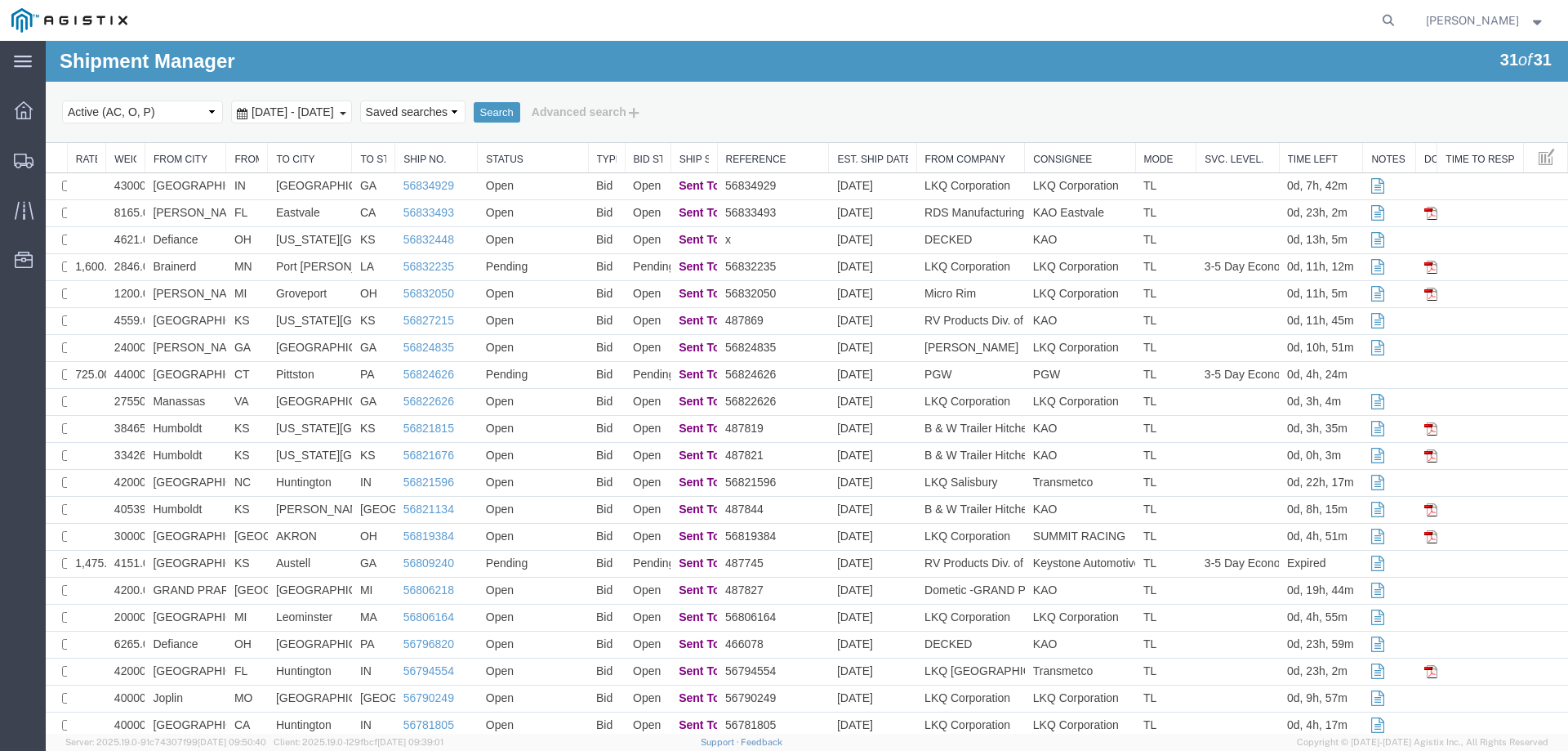
scroll to position [292, 0]
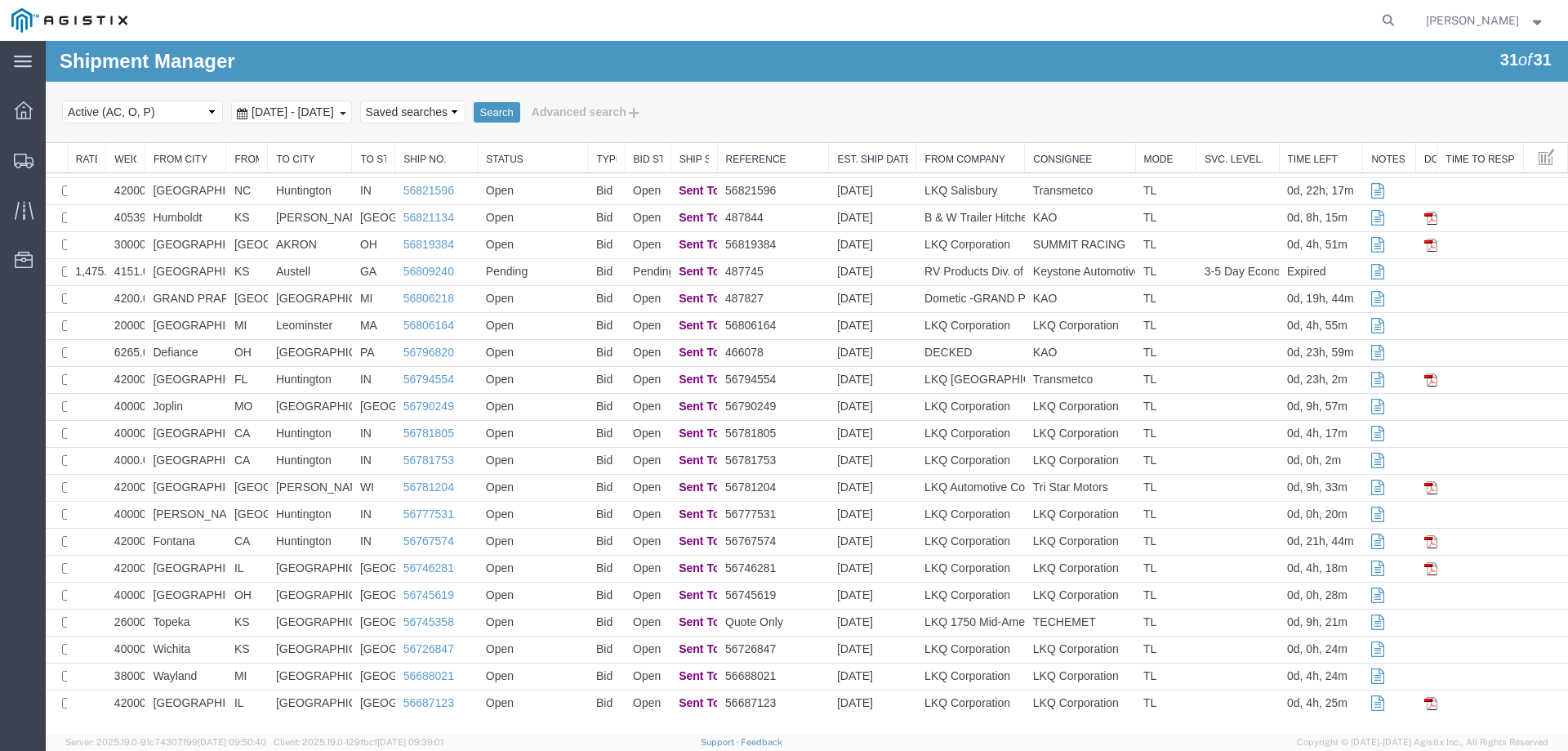
click at [1090, 114] on div "Select status Active (AC, O, P) All Approved Awaiting Confirmation (AC) Booked …" at bounding box center [806, 112] width 1489 height 27
click at [916, 110] on div "Select status Active (AC, O, P) All Approved Awaiting Confirmation (AC) Booked …" at bounding box center [806, 112] width 1489 height 27
click at [883, 110] on div "Select status Active (AC, O, P) All Approved Awaiting Confirmation (AC) Booked …" at bounding box center [806, 112] width 1489 height 27
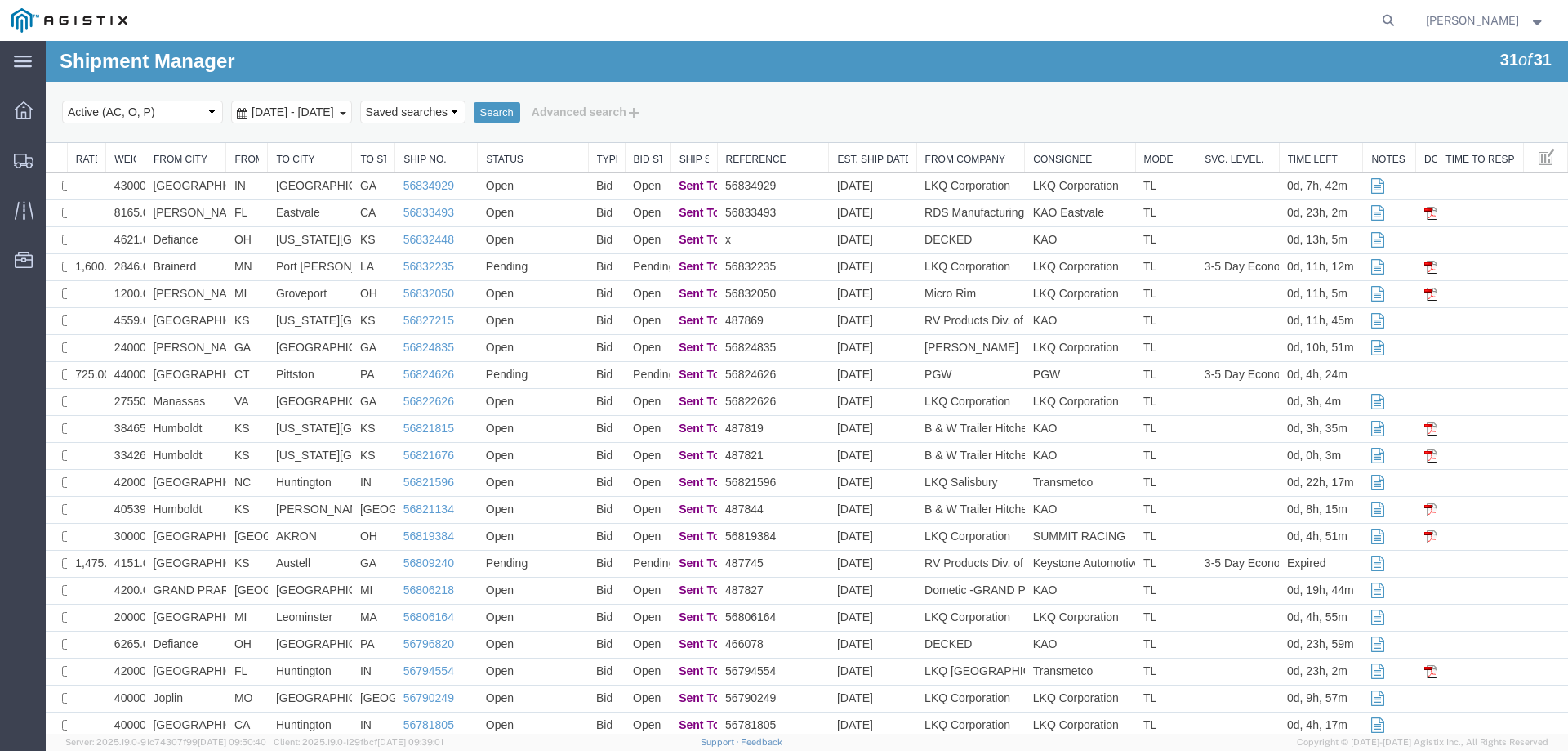
drag, startPoint x: 1563, startPoint y: 345, endPoint x: 1505, endPoint y: 60, distance: 290.8
click at [788, 109] on div "Select status Active (AC, O, P) All Approved Awaiting Confirmation (AC) Booked …" at bounding box center [806, 112] width 1489 height 27
click at [15, 158] on icon at bounding box center [23, 160] width 20 height 15
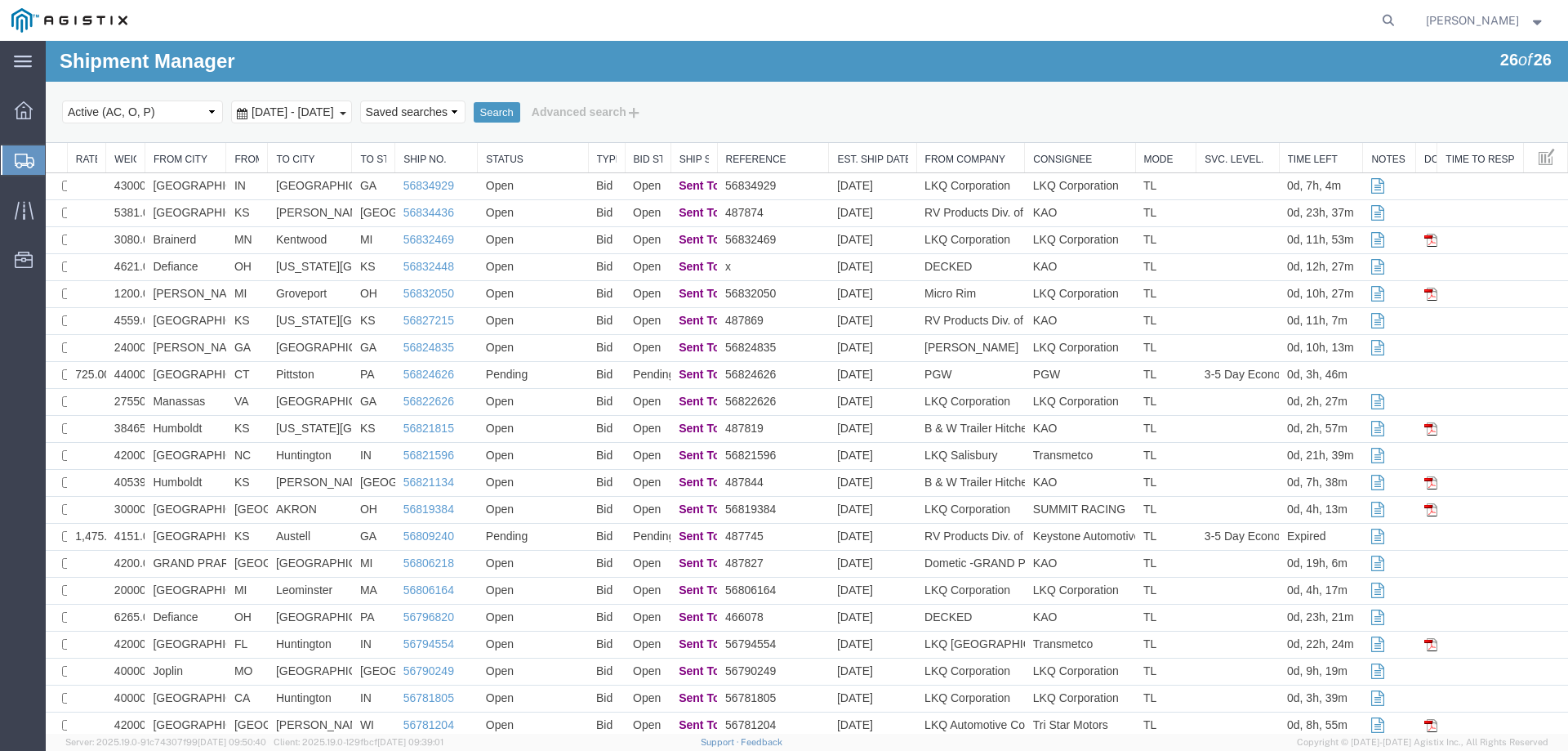
click at [11, 153] on div at bounding box center [23, 160] width 45 height 29
